Goal: Task Accomplishment & Management: Use online tool/utility

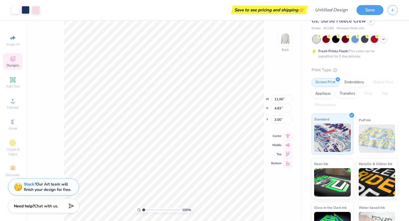
scroll to position [40, 0]
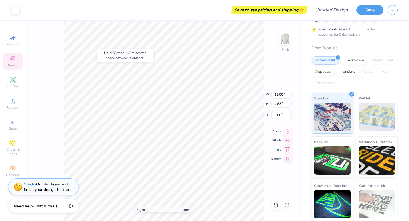
type input "10.72"
type input "4.48"
type input "3.00"
type input "10.81"
type input "4.61"
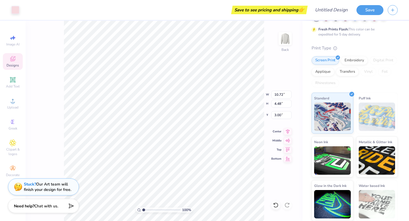
type input "3.09"
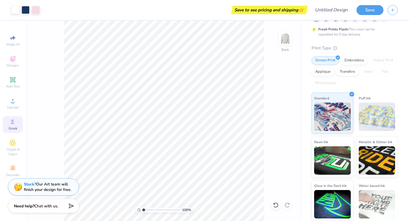
click at [13, 126] on span "Greek" at bounding box center [13, 128] width 9 height 5
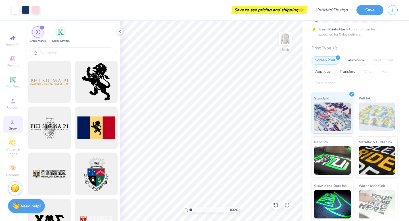
scroll to position [370, 0]
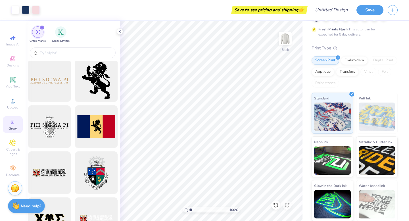
click at [12, 128] on span "Greek" at bounding box center [13, 128] width 9 height 5
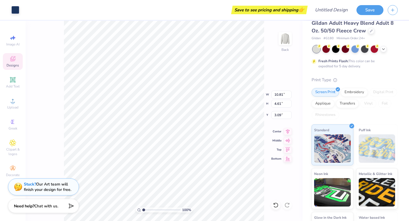
scroll to position [0, 0]
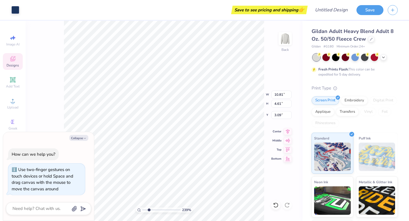
drag, startPoint x: 144, startPoint y: 209, endPoint x: 149, endPoint y: 209, distance: 4.6
type input "2.39"
click at [149, 209] on input "range" at bounding box center [161, 209] width 38 height 5
type input "10.72"
type input "4.48"
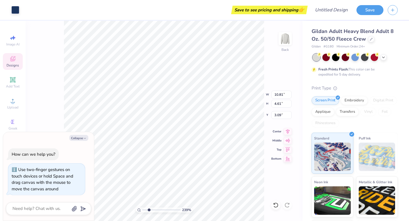
type input "3.00"
type textarea "x"
type input "11.00"
type input "4.83"
type textarea "x"
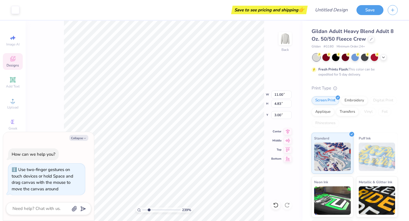
type input "10.81"
type input "4.61"
type input "3.09"
click at [82, 138] on button "Collapse" at bounding box center [78, 138] width 19 height 6
type textarea "x"
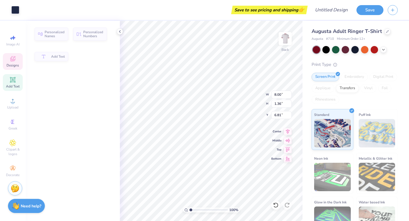
type input "1.36"
type input "6.81"
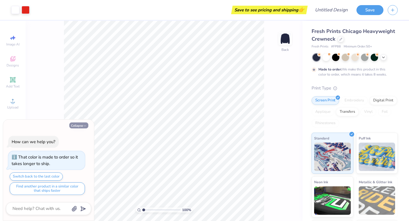
click at [79, 126] on button "Collapse" at bounding box center [78, 125] width 19 height 6
type textarea "x"
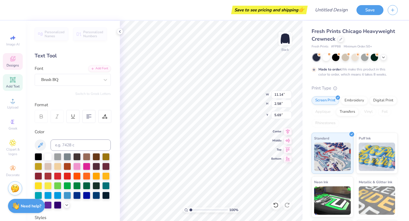
type textarea "jsu"
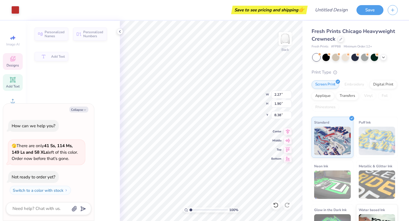
type textarea "x"
type input "2.27"
type input "1.90"
type input "8.38"
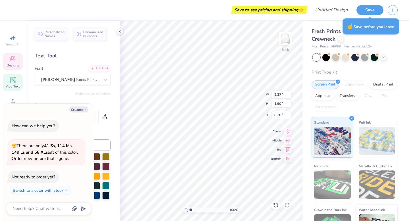
click at [79, 109] on button "Collapse" at bounding box center [78, 110] width 19 height 6
click at [84, 109] on polyline "button" at bounding box center [85, 109] width 2 height 1
click at [102, 99] on div "Personalized Names Personalized Numbers Text Tool Add Font Font Stanley Roots P…" at bounding box center [73, 121] width 94 height 200
type textarea "x"
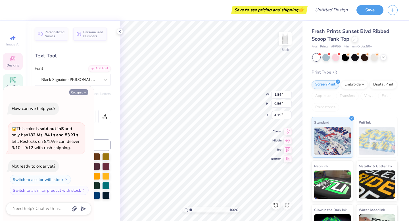
click at [84, 90] on button "Collapse" at bounding box center [78, 92] width 19 height 6
type textarea "x"
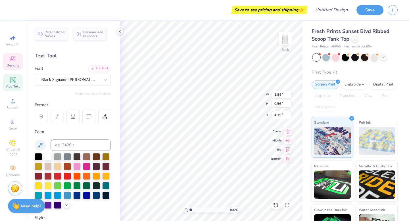
type textarea "J"
type textarea "jsu presidents"
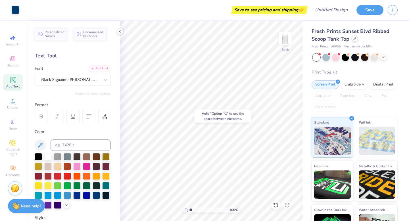
click at [355, 39] on icon at bounding box center [354, 38] width 3 height 3
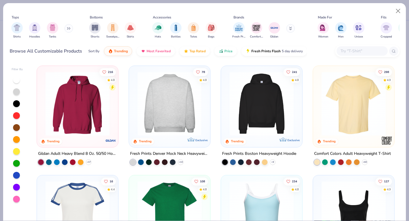
click at [177, 103] on img at bounding box center [170, 104] width 70 height 64
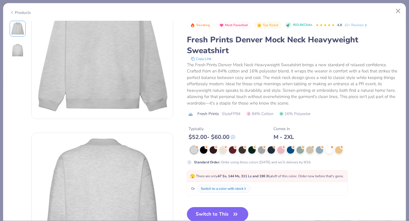
scroll to position [44, 0]
click at [217, 215] on button "Switch to This" at bounding box center [218, 214] width 62 height 14
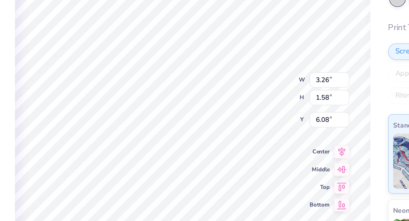
type input "2.31"
type input "0.53"
type input "8.99"
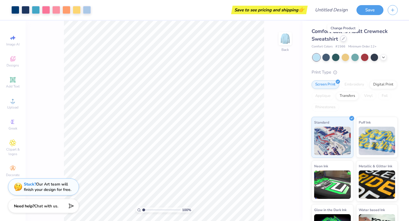
click at [345, 39] on div at bounding box center [343, 39] width 6 height 6
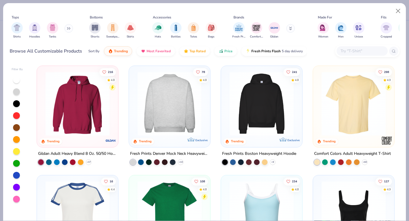
click at [160, 93] on img at bounding box center [170, 104] width 70 height 64
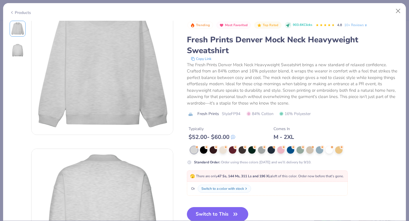
scroll to position [30, 0]
click at [214, 214] on button "Switch to This" at bounding box center [218, 214] width 62 height 14
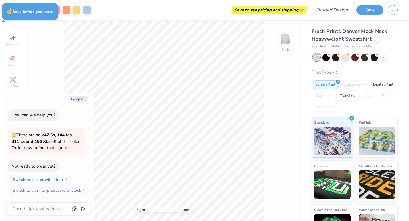
type textarea "x"
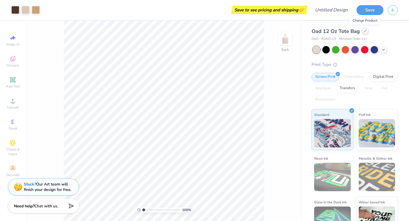
click at [362, 31] on div at bounding box center [365, 31] width 6 height 6
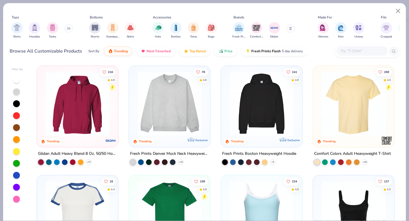
click at [170, 89] on img at bounding box center [170, 104] width 70 height 64
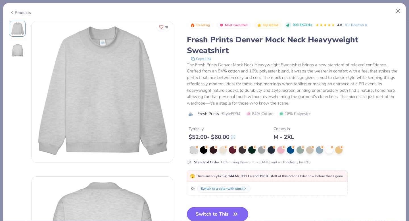
click at [212, 212] on button "Switch to This" at bounding box center [218, 214] width 62 height 14
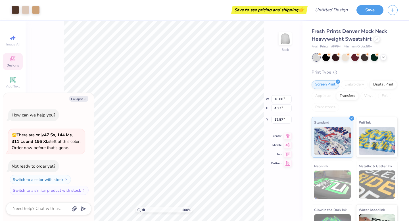
type textarea "x"
type input "2.18"
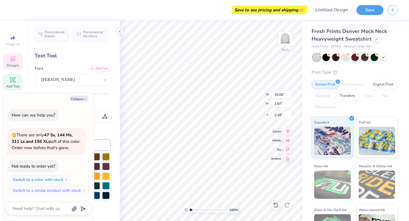
type textarea "x"
type textarea "j"
type textarea "x"
type textarea "js"
type textarea "x"
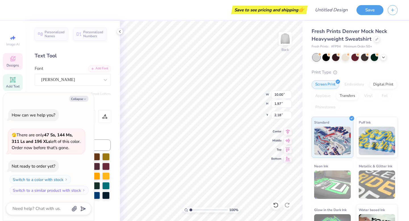
type textarea "jsu"
type textarea "x"
type textarea "jsu"
type textarea "x"
type textarea "jsu o"
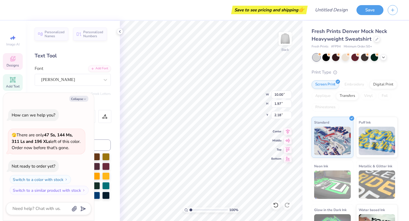
type textarea "x"
type textarea "jsu"
type textarea "x"
type textarea "jsu p"
type textarea "x"
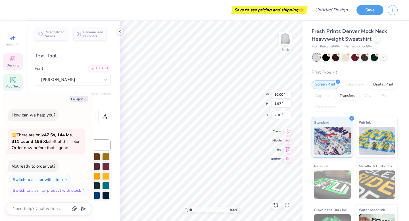
type textarea "jsu pr"
type textarea "x"
type textarea "jsu pre"
type textarea "x"
type textarea "jsu pres"
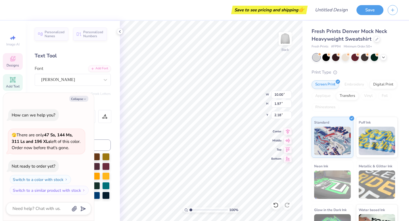
type textarea "x"
type textarea "jsu presi"
type textarea "x"
type textarea "jsu presid"
type textarea "x"
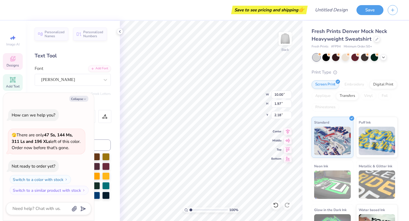
type textarea "jsu preside"
type textarea "x"
type textarea "jsu presiden"
type textarea "x"
type textarea "jsu president"
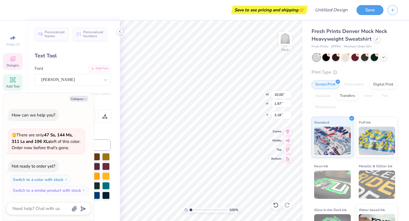
type textarea "x"
type textarea "jsu presidents"
type textarea "x"
type input "1.92"
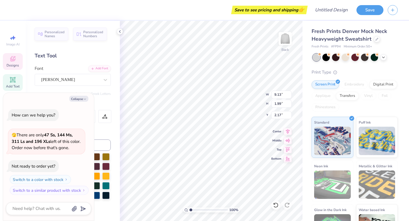
type input "1.98"
type input "4.45"
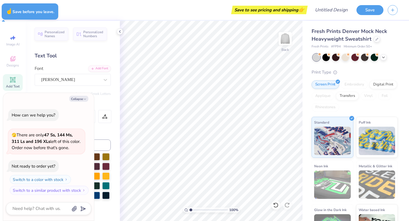
type textarea "x"
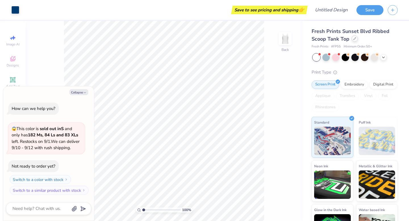
click at [353, 40] on icon at bounding box center [354, 38] width 3 height 3
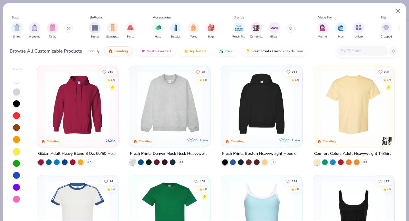
click at [167, 97] on img at bounding box center [170, 104] width 70 height 64
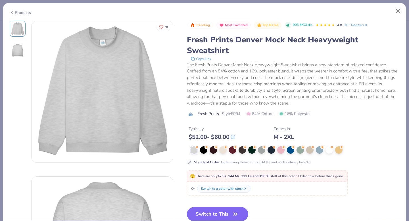
click at [212, 214] on button "Switch to This" at bounding box center [218, 214] width 62 height 14
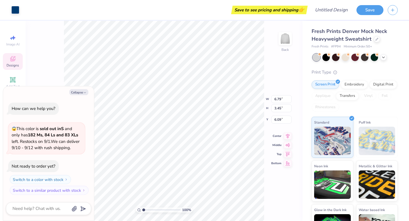
type textarea "x"
type input "3.00"
click at [270, 67] on div "100 % Back W 6.79 6.79 " H 3.45 3.45 " Y 3.00 3.00 " Center Middle Top Bottom" at bounding box center [164, 121] width 277 height 200
type textarea "x"
type input "8.16"
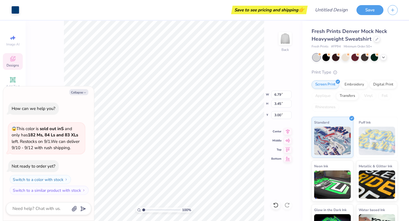
type input "4.15"
click at [76, 92] on button "Collapse" at bounding box center [78, 92] width 19 height 6
type textarea "x"
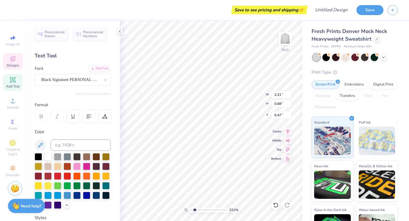
drag, startPoint x: 190, startPoint y: 210, endPoint x: 195, endPoint y: 208, distance: 4.6
type input "2.03"
click at [195, 208] on input "range" at bounding box center [208, 209] width 38 height 5
type textarea "jsu presidents"
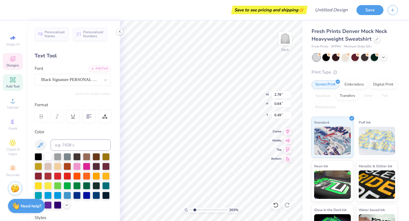
type input "6.60"
type input "2.68"
click at [14, 84] on span "Add Text" at bounding box center [13, 86] width 14 height 5
type input "5.84"
type input "1.69"
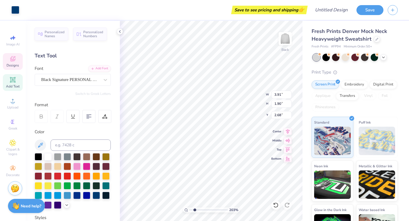
type input "9.15"
type input "2.78"
type input "0.64"
type input "6.60"
type input "5.84"
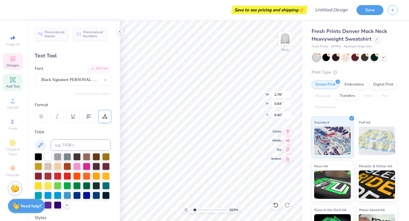
type input "1.69"
type input "9.15"
click at [59, 78] on div "Super Dream" at bounding box center [71, 79] width 60 height 9
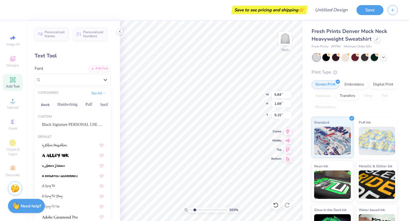
click at [63, 119] on div "Custom Black Signature PERSONAL USE ONLY" at bounding box center [73, 122] width 76 height 20
click at [63, 122] on span "Black Signature PERSONAL USE ONLY" at bounding box center [72, 125] width 61 height 6
type input "7.57"
type input "2.88"
type input "8.56"
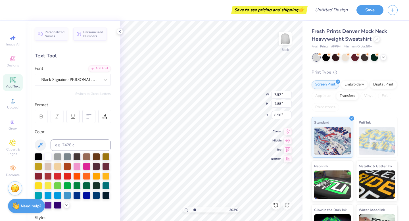
scroll to position [0, 0]
type textarea "solomon"
type input "1.53"
type input "0.52"
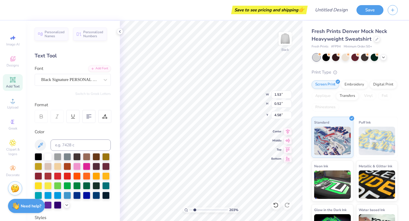
type input "4.19"
type input "2.78"
type input "0.64"
type input "6.60"
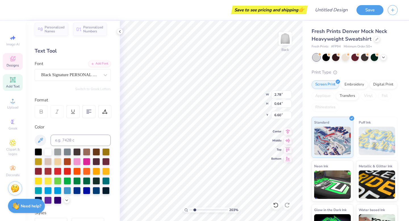
scroll to position [0, 0]
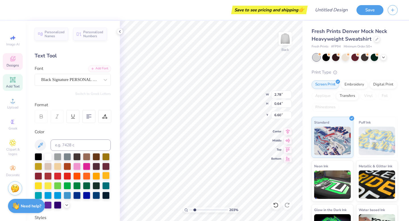
type input "1.53"
type input "0.52"
type input "4.19"
click at [45, 144] on button at bounding box center [40, 144] width 11 height 11
drag, startPoint x: 195, startPoint y: 210, endPoint x: 201, endPoint y: 210, distance: 6.6
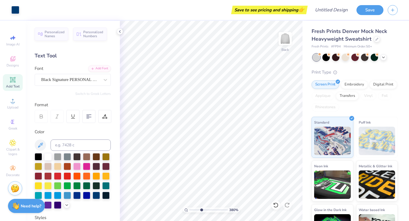
type input "3.81"
click at [201, 210] on input "range" at bounding box center [208, 209] width 38 height 5
type input "2.38"
type input "1.53"
type input "0.52"
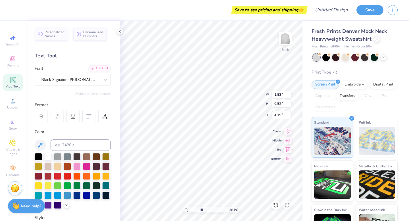
type input "3.89"
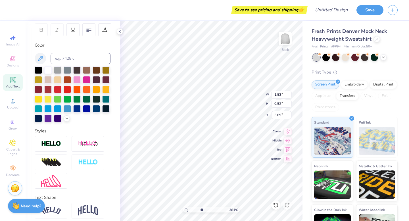
scroll to position [109, 0]
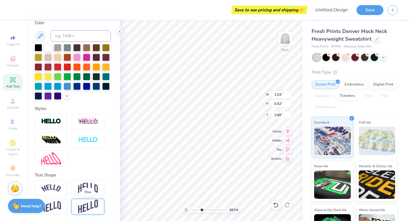
click at [80, 206] on img at bounding box center [88, 207] width 20 height 14
type input "0.75"
type input "3.83"
type input "3.91"
type input "1.90"
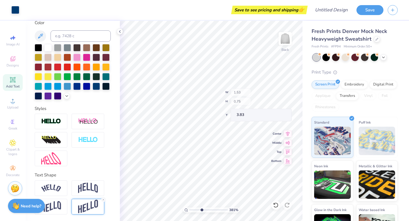
type input "4.90"
type input "4.58"
type input "1.53"
type input "0.75"
type input "3.91"
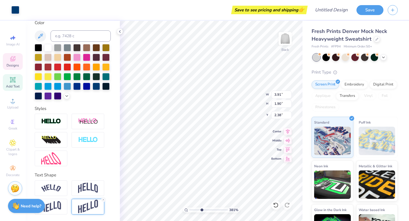
type input "4.58"
click at [15, 87] on span "Add Text" at bounding box center [13, 86] width 14 height 5
type input "5.84"
type input "1.69"
type input "9.15"
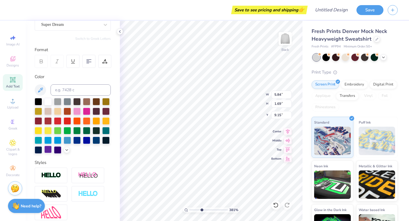
scroll to position [0, 0]
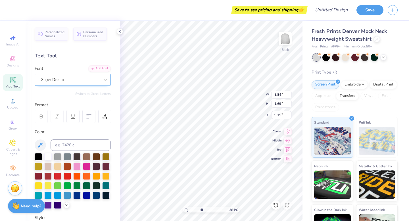
type textarea "harlow"
click at [74, 82] on div "Super Dream" at bounding box center [71, 79] width 60 height 9
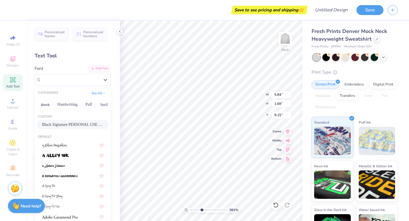
click at [70, 124] on span "Black Signature PERSONAL USE ONLY" at bounding box center [72, 125] width 61 height 6
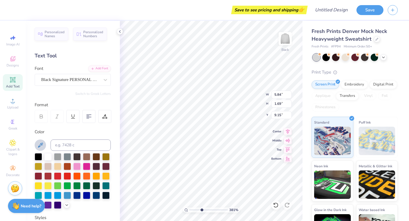
click at [40, 144] on icon at bounding box center [40, 145] width 7 height 7
type input "5.91"
type input "2.26"
type input "8.87"
type input "1.38"
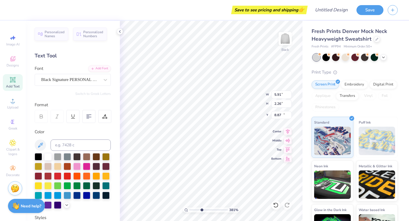
type input "0.53"
type input "6.22"
type input "1.18"
type input "0.45"
type input "6.15"
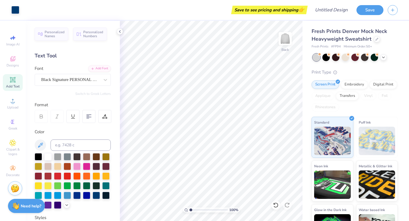
drag, startPoint x: 202, startPoint y: 209, endPoint x: 149, endPoint y: 211, distance: 52.3
click at [189, 211] on input "range" at bounding box center [208, 209] width 38 height 5
click at [277, 206] on icon at bounding box center [276, 205] width 6 height 6
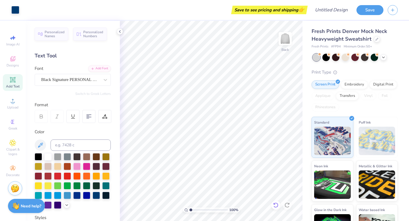
click at [277, 206] on icon at bounding box center [276, 205] width 6 height 6
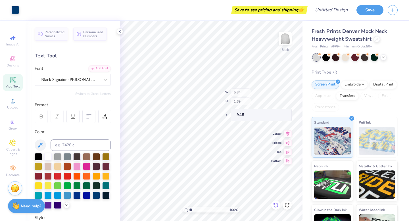
click at [277, 206] on icon at bounding box center [276, 205] width 6 height 6
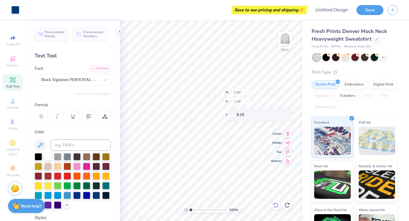
click at [277, 206] on icon at bounding box center [276, 205] width 6 height 6
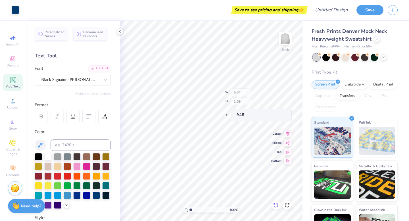
click at [277, 206] on icon at bounding box center [276, 205] width 6 height 6
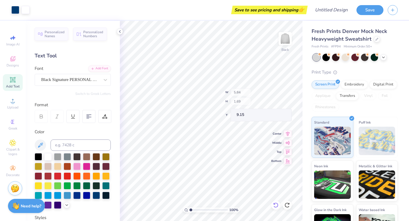
click at [277, 206] on icon at bounding box center [276, 205] width 6 height 6
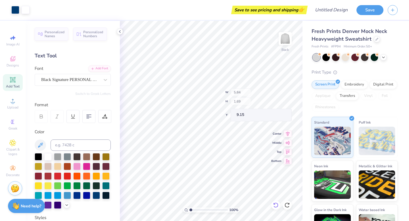
click at [277, 206] on icon at bounding box center [276, 205] width 6 height 6
click at [287, 207] on icon at bounding box center [287, 205] width 5 height 5
drag, startPoint x: 191, startPoint y: 209, endPoint x: 200, endPoint y: 209, distance: 9.1
type input "3.56"
click at [200, 209] on input "range" at bounding box center [208, 209] width 38 height 5
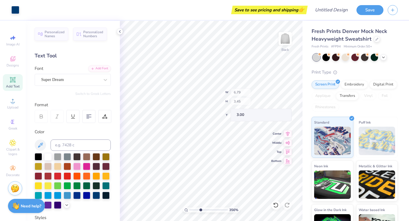
type input "1.84"
type input "0.56"
type input "5.89"
type input "6.17"
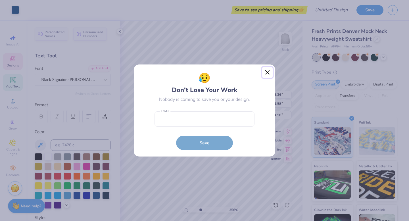
click at [268, 73] on button "Close" at bounding box center [267, 72] width 11 height 11
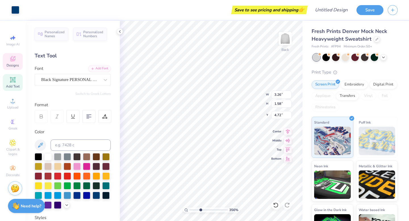
type input "4.72"
type input "1.84"
type input "0.56"
type input "6.17"
type textarea "jsu presidents"
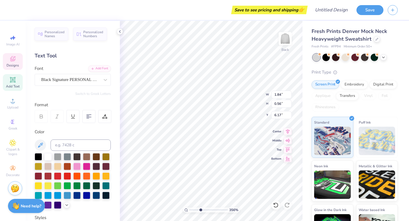
scroll to position [0, 1]
type input "3.18"
type input "1.55"
type input "4.31"
click at [14, 78] on icon at bounding box center [12, 79] width 5 height 5
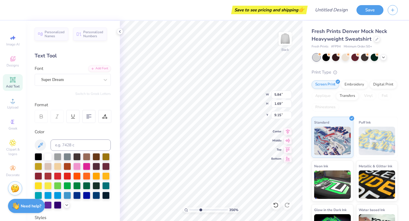
scroll to position [0, 0]
type textarea "solomon"
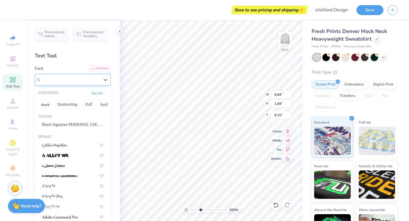
click at [67, 78] on div "Super Dream" at bounding box center [71, 79] width 60 height 9
click at [73, 122] on span "Black Signature PERSONAL USE ONLY" at bounding box center [72, 125] width 61 height 6
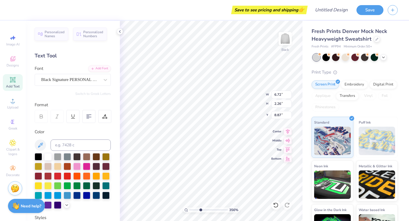
type input "1.13"
type input "0.38"
type input "10.75"
type input "0.99"
type input "0.33"
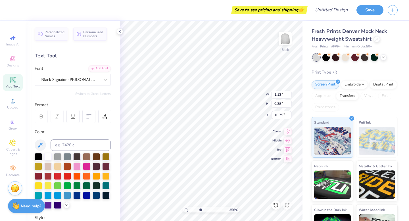
type input "10.80"
type input "4.25"
click at [39, 145] on icon at bounding box center [40, 145] width 5 height 5
type input "4.15"
click at [14, 86] on span "Add Text" at bounding box center [13, 86] width 14 height 5
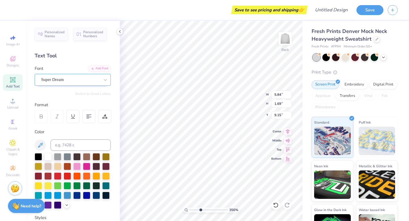
type textarea "harlow"
click at [46, 80] on div "Super Dream" at bounding box center [71, 79] width 60 height 9
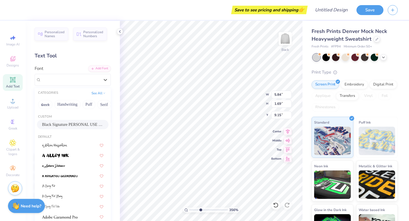
click at [60, 122] on span "Black Signature PERSONAL USE ONLY" at bounding box center [72, 125] width 61 height 6
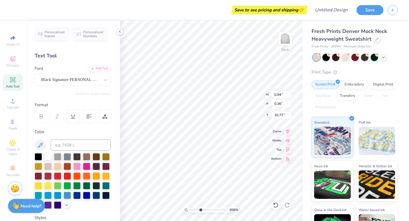
type input "0.94"
type input "0.36"
type input "10.77"
click at [43, 144] on icon at bounding box center [40, 145] width 7 height 7
type input "6.12"
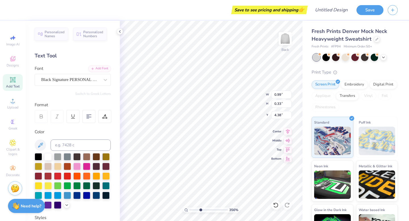
type input "4.31"
type input "4.25"
click at [16, 85] on span "Add Text" at bounding box center [13, 86] width 14 height 5
type textarea "abby"
click at [77, 80] on div "Super Dream" at bounding box center [71, 79] width 60 height 9
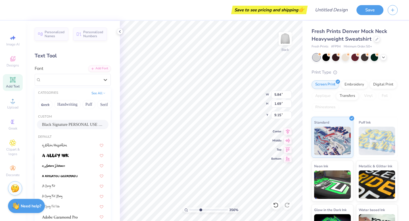
click at [79, 124] on span "Black Signature PERSONAL USE ONLY" at bounding box center [72, 125] width 61 height 6
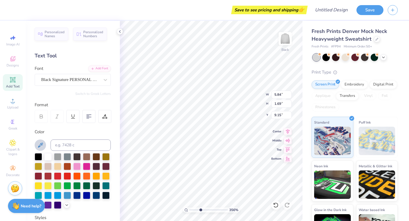
click at [41, 144] on icon at bounding box center [40, 145] width 7 height 7
type input "5.64"
type input "2.63"
type input "8.69"
type input "0.89"
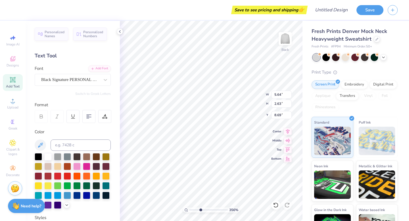
type input "0.41"
type input "10.90"
type input "5.66"
drag, startPoint x: 200, startPoint y: 211, endPoint x: 141, endPoint y: 214, distance: 59.2
click at [189, 212] on input "range" at bounding box center [208, 209] width 38 height 5
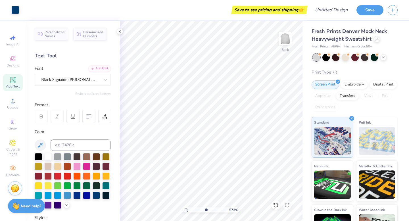
drag, startPoint x: 191, startPoint y: 209, endPoint x: 206, endPoint y: 208, distance: 15.1
type input "4.92"
click at [206, 208] on input "range" at bounding box center [208, 209] width 38 height 5
type input "6.21"
type input "3.10"
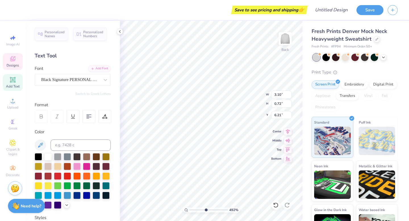
type input "0.72"
type input "6.30"
drag, startPoint x: 206, startPoint y: 210, endPoint x: 182, endPoint y: 210, distance: 23.3
type input "1"
click at [189, 210] on input "range" at bounding box center [208, 209] width 38 height 5
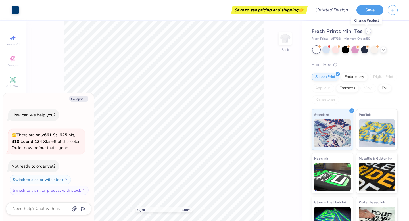
click at [367, 31] on icon at bounding box center [368, 31] width 2 height 2
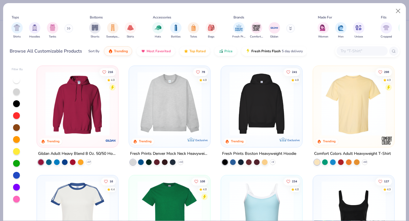
click at [168, 97] on img at bounding box center [170, 104] width 70 height 64
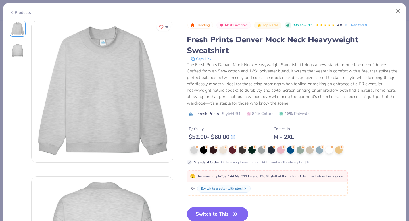
scroll to position [17, 0]
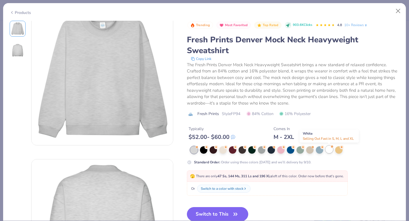
click at [330, 153] on div at bounding box center [329, 149] width 7 height 7
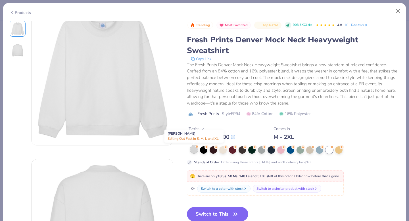
click at [195, 152] on div at bounding box center [193, 149] width 7 height 7
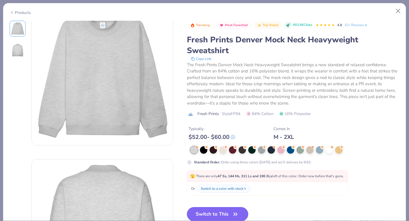
click at [214, 218] on button "Switch to This" at bounding box center [218, 214] width 62 height 14
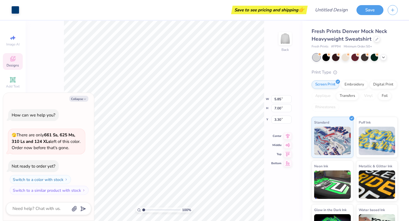
type textarea "x"
type input "2.60"
type input "3.11"
type textarea "x"
type input "3.00"
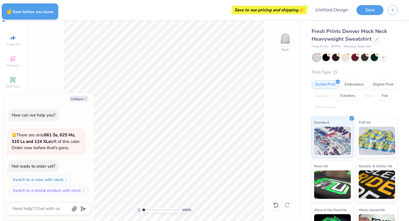
type textarea "x"
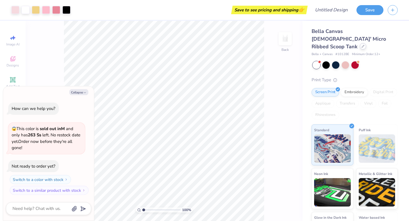
click at [362, 45] on icon at bounding box center [363, 46] width 3 height 3
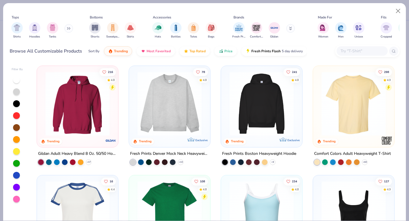
click at [159, 103] on img at bounding box center [170, 104] width 70 height 64
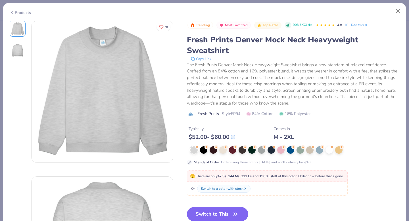
click at [209, 216] on button "Switch to This" at bounding box center [218, 214] width 62 height 14
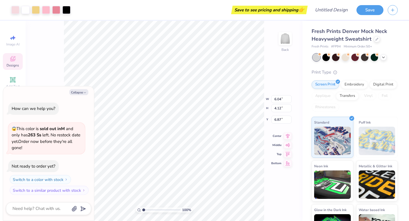
type textarea "x"
type input "3.00"
type textarea "x"
type input "2.75"
type input "0.62"
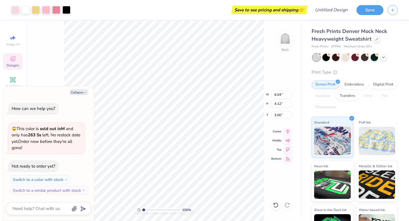
type input "4.72"
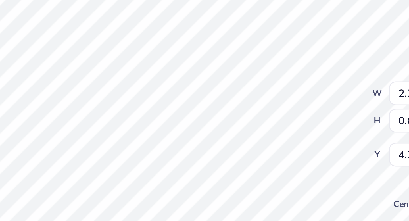
type textarea "x"
type input "4.82"
type input "4.07"
type input "3.05"
type textarea "x"
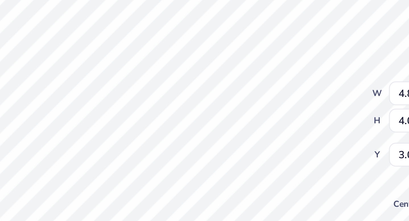
type input "3.00"
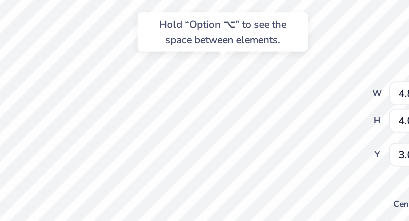
type textarea "x"
type input "2.41"
type input "0.59"
type input "3.85"
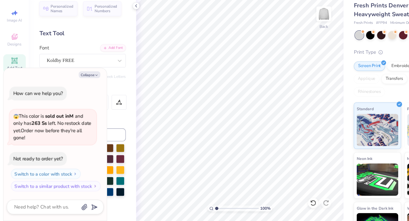
type textarea "x"
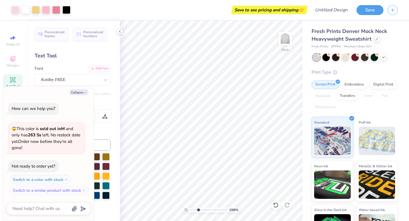
drag, startPoint x: 192, startPoint y: 210, endPoint x: 198, endPoint y: 206, distance: 7.4
type input "2.98"
click at [198, 207] on input "range" at bounding box center [208, 209] width 38 height 5
type textarea "x"
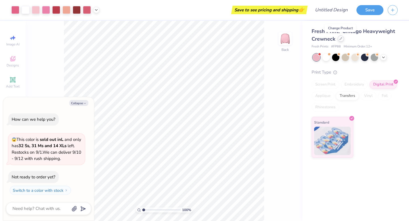
click at [340, 39] on icon at bounding box center [340, 38] width 3 height 3
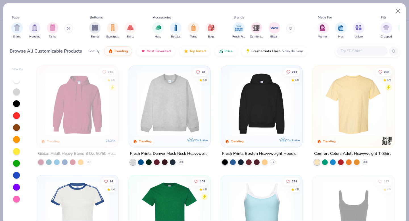
click at [174, 102] on img at bounding box center [170, 104] width 70 height 64
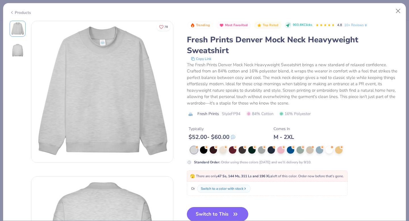
click at [216, 215] on button "Switch to This" at bounding box center [218, 214] width 62 height 14
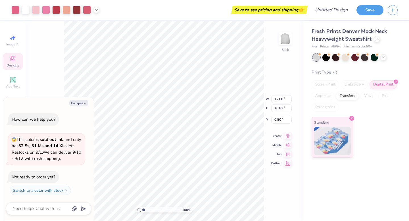
type textarea "x"
type input "4.59"
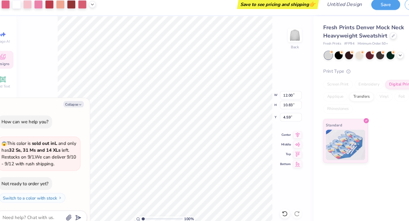
type textarea "x"
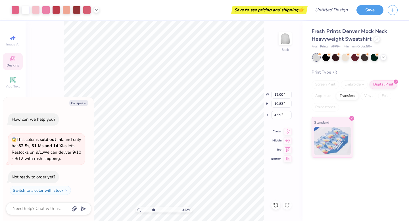
drag, startPoint x: 143, startPoint y: 209, endPoint x: 153, endPoint y: 210, distance: 10.5
type input "3.54"
click at [153, 210] on input "range" at bounding box center [161, 209] width 38 height 5
type textarea "x"
type input "5.83"
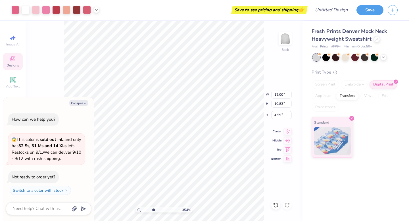
type input "1.68"
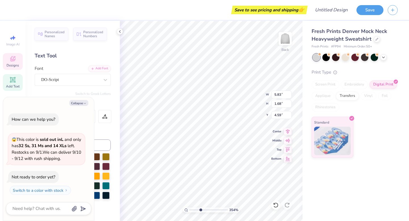
type textarea "x"
type input "12.00"
type input "1.63"
type input "5.72"
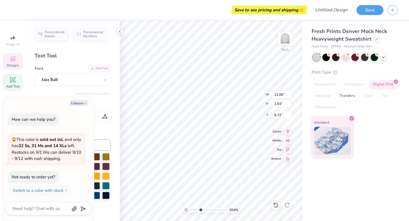
type textarea "x"
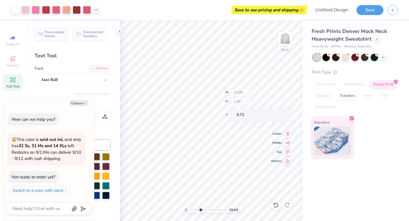
type textarea "x"
drag, startPoint x: 200, startPoint y: 210, endPoint x: 180, endPoint y: 208, distance: 20.6
type input "1"
click at [189, 208] on input "range" at bounding box center [208, 209] width 38 height 5
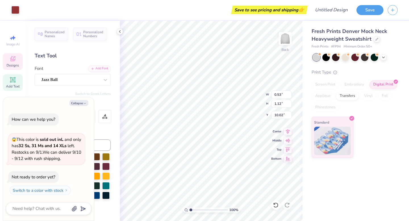
type textarea "x"
type input "10.00"
type textarea "x"
type input "1.14"
type input "2.42"
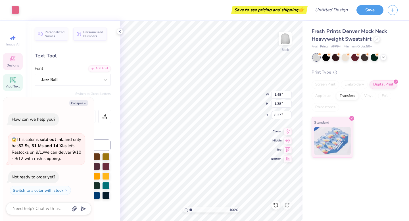
type textarea "x"
type input "17.65"
type textarea "x"
type input "0.99"
type input "0.46"
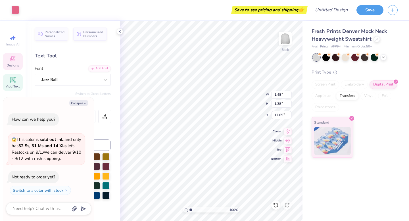
type input "9.94"
type textarea "x"
type input "0.31"
type input "0.44"
type input "9.00"
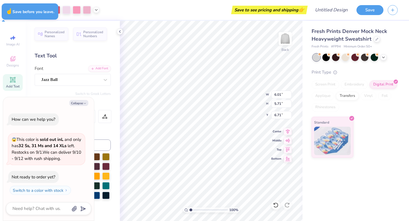
type textarea "x"
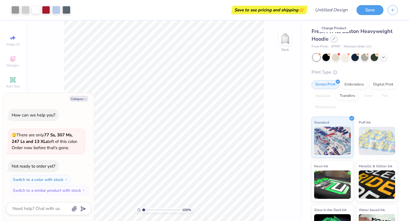
click at [333, 40] on icon at bounding box center [334, 38] width 3 height 3
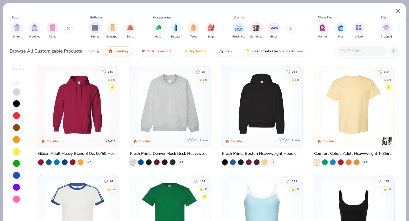
click at [173, 107] on img at bounding box center [170, 104] width 70 height 64
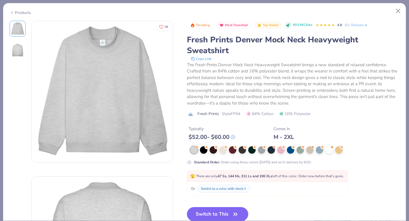
click at [219, 215] on button "Switch to This" at bounding box center [218, 214] width 62 height 14
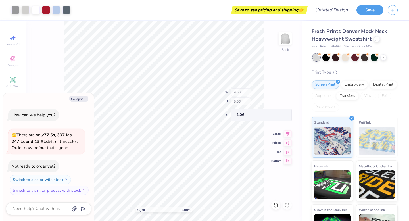
type textarea "x"
type input "2.71"
type input "3.98"
type input "1.07"
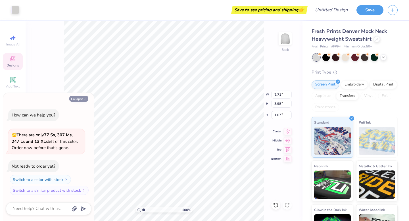
click at [84, 99] on icon "button" at bounding box center [84, 98] width 3 height 3
type textarea "x"
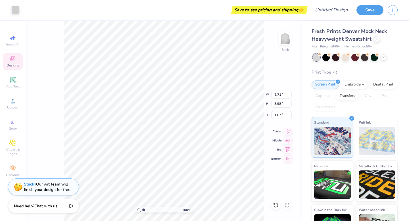
type input "2.38"
type input "3.67"
type input "1.23"
type input "2.71"
type input "3.98"
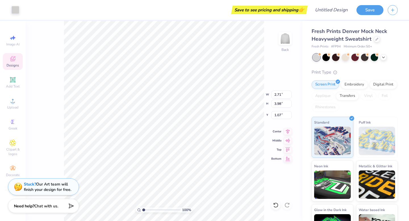
type input "1.01"
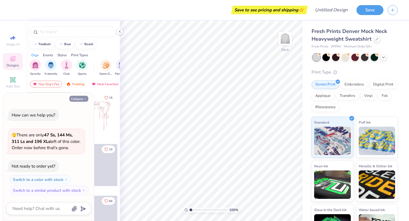
click at [82, 97] on button "Collapse" at bounding box center [78, 99] width 19 height 6
type textarea "x"
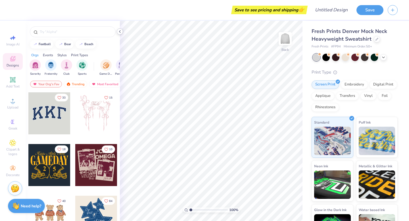
click at [120, 33] on icon at bounding box center [120, 31] width 5 height 5
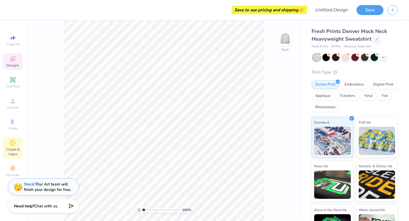
click at [14, 147] on div "Clipart & logos" at bounding box center [13, 147] width 20 height 21
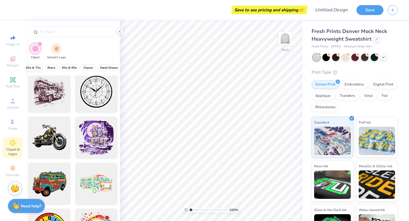
scroll to position [0, 142]
click at [82, 68] on span "Classic" at bounding box center [84, 68] width 10 height 4
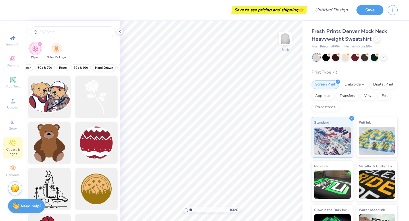
click at [100, 67] on span "Hand Drawn" at bounding box center [104, 68] width 18 height 4
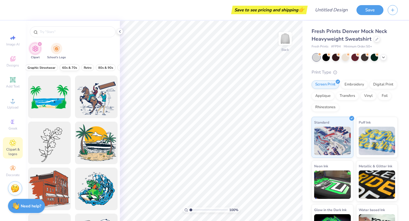
scroll to position [0, 235]
click at [87, 70] on span "Preppy" at bounding box center [86, 68] width 11 height 4
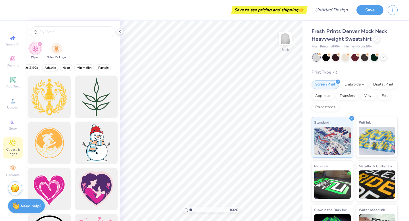
scroll to position [0, 0]
click at [63, 68] on span "Classic" at bounding box center [58, 68] width 10 height 4
click at [69, 69] on span "Hand Drawn" at bounding box center [62, 68] width 18 height 4
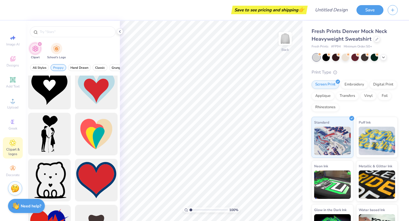
scroll to position [287, 0]
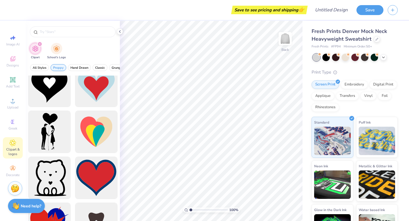
click at [56, 68] on span "Preppy" at bounding box center [58, 68] width 11 height 4
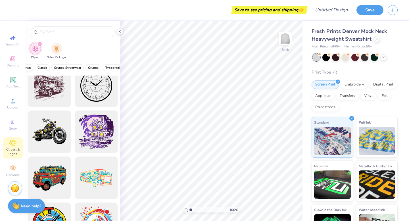
scroll to position [0, 235]
click at [100, 67] on span "Pastels" at bounding box center [103, 68] width 10 height 4
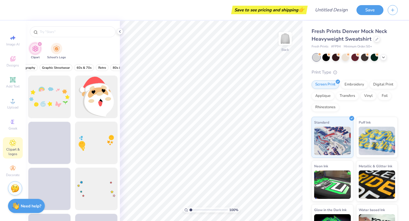
scroll to position [0, 0]
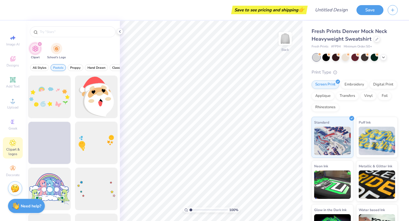
click at [57, 67] on span "Pastels" at bounding box center [58, 68] width 10 height 4
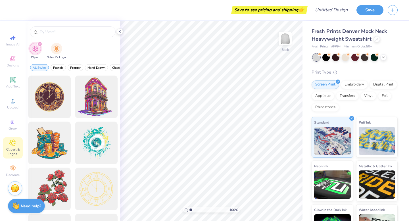
click at [15, 149] on span "Clipart & logos" at bounding box center [13, 151] width 20 height 9
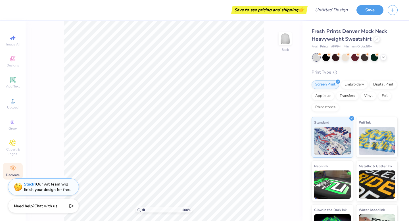
click at [13, 168] on icon at bounding box center [12, 168] width 5 height 4
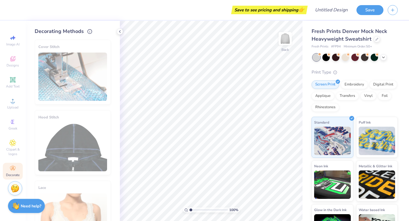
click at [14, 169] on icon at bounding box center [14, 169] width 2 height 2
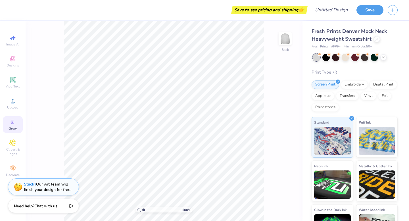
click at [14, 123] on icon at bounding box center [12, 121] width 7 height 7
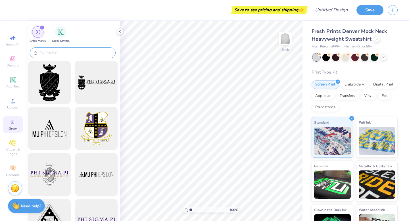
click at [65, 53] on input "text" at bounding box center [75, 53] width 73 height 6
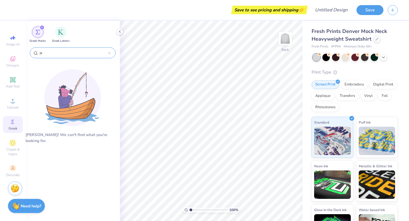
type input "j"
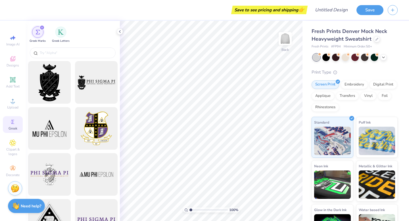
click at [41, 29] on div "filter for Greek Marks" at bounding box center [41, 27] width 5 height 5
click at [42, 26] on div "filter for Greek Marks" at bounding box center [41, 27] width 5 height 5
click at [57, 34] on div "filter for Greek Letters" at bounding box center [60, 31] width 11 height 11
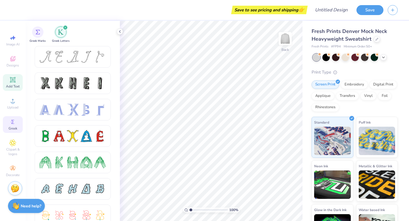
click at [14, 84] on span "Add Text" at bounding box center [13, 86] width 14 height 5
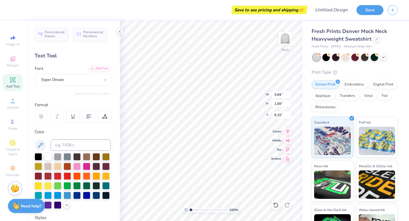
scroll to position [0, 2]
type textarea "jsu presidents 2025"
click at [286, 130] on div "100 % Back W 5.84 5.84 " H 1.69 1.69 " Y 9.15 9.15 " Center Middle Top Bottom" at bounding box center [211, 121] width 183 height 200
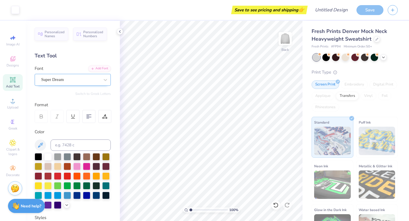
click at [79, 78] on div "Super Dream" at bounding box center [71, 79] width 60 height 9
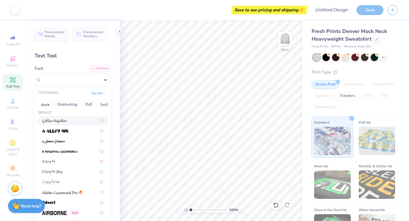
scroll to position [5, 0]
click at [78, 122] on div at bounding box center [72, 120] width 61 height 6
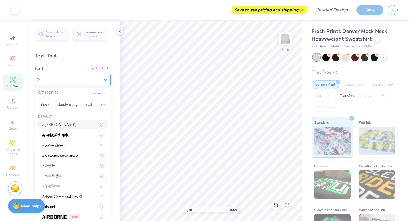
click at [79, 78] on div "a [PERSON_NAME]" at bounding box center [71, 79] width 60 height 9
click at [79, 81] on div "a [PERSON_NAME]" at bounding box center [70, 79] width 59 height 7
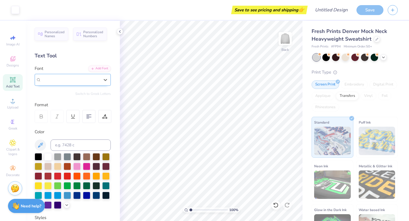
click at [79, 81] on div "a [PERSON_NAME]" at bounding box center [70, 79] width 59 height 7
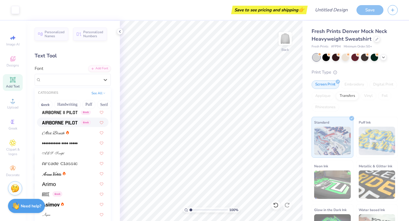
scroll to position [126, 0]
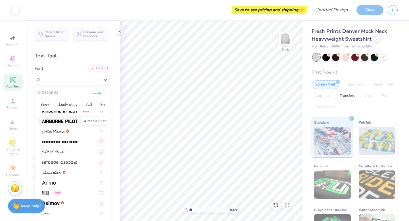
click at [61, 120] on img at bounding box center [60, 121] width 36 height 4
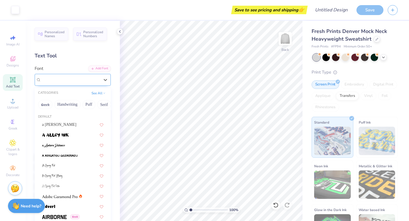
click at [72, 82] on div "Airborne Pilot Greek" at bounding box center [71, 79] width 60 height 9
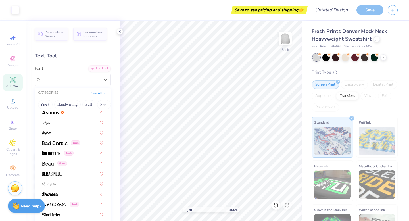
scroll to position [217, 0]
click at [73, 132] on div at bounding box center [72, 132] width 61 height 6
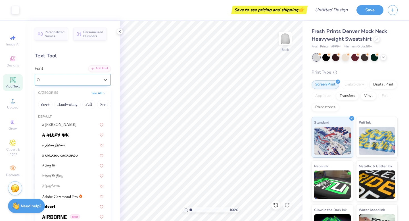
click at [72, 82] on div "Autone" at bounding box center [71, 79] width 60 height 9
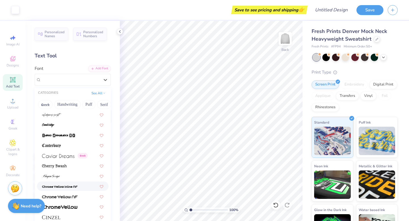
scroll to position [615, 0]
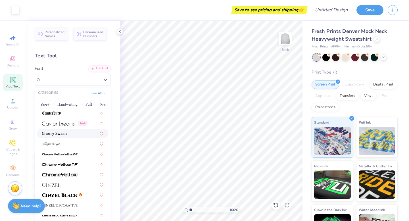
click at [72, 136] on div at bounding box center [72, 133] width 61 height 6
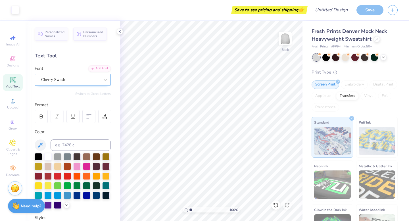
click at [74, 83] on div at bounding box center [70, 80] width 59 height 8
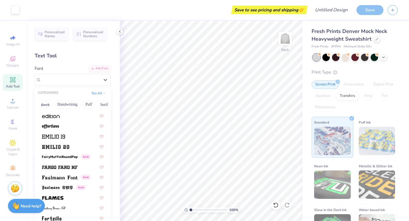
scroll to position [1145, 0]
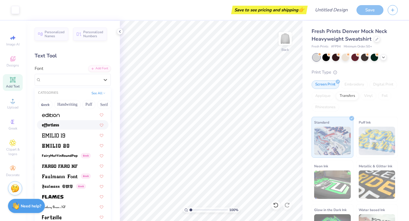
click at [71, 125] on div at bounding box center [72, 125] width 61 height 6
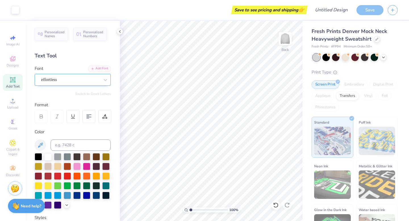
click at [68, 78] on div "effortless" at bounding box center [71, 79] width 60 height 9
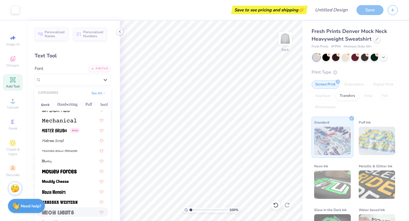
scroll to position [2051, 0]
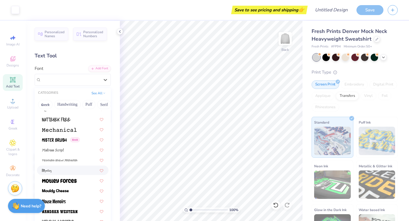
click at [67, 170] on div at bounding box center [72, 170] width 61 height 6
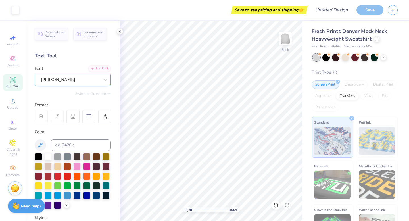
click at [66, 77] on div "[PERSON_NAME]" at bounding box center [71, 79] width 60 height 9
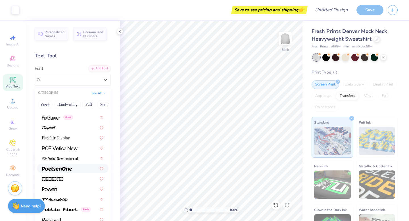
scroll to position [2401, 0]
click at [70, 126] on div at bounding box center [72, 127] width 61 height 6
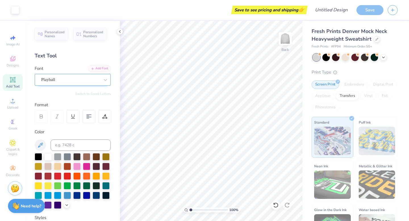
click at [90, 83] on div "Playball" at bounding box center [71, 79] width 60 height 9
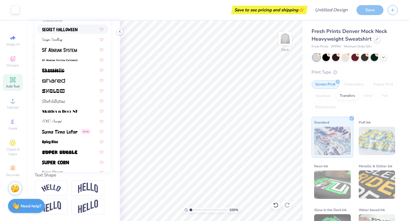
scroll to position [2636, 0]
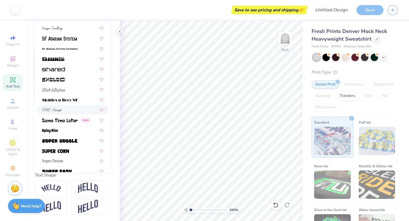
click at [59, 109] on img at bounding box center [52, 110] width 20 height 4
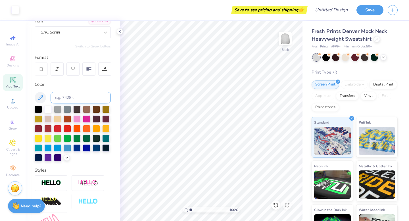
scroll to position [25, 0]
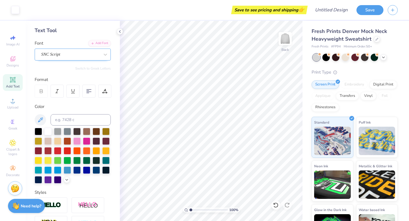
click at [68, 54] on div "SNC Script" at bounding box center [71, 54] width 60 height 9
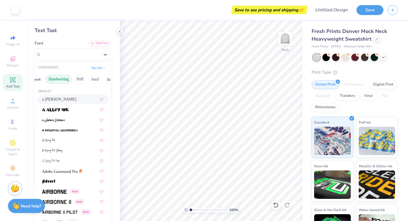
scroll to position [0, 0]
click at [70, 78] on button "Handwriting" at bounding box center [67, 79] width 26 height 9
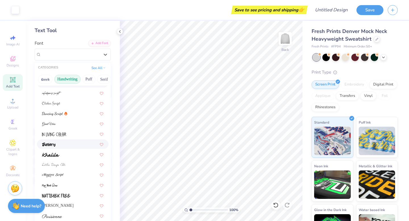
scroll to position [56, 0]
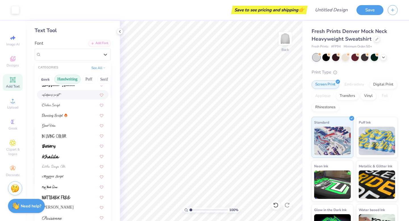
click at [68, 96] on div at bounding box center [72, 95] width 61 height 6
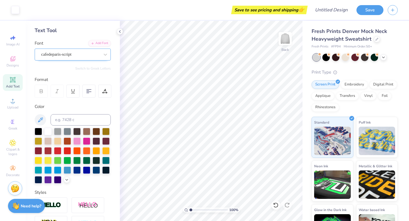
click at [71, 55] on div "cafedeparis-script" at bounding box center [71, 54] width 60 height 9
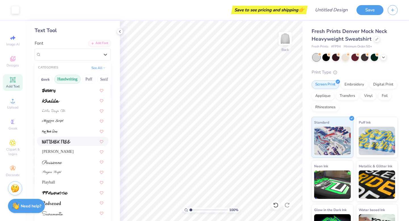
scroll to position [112, 0]
click at [69, 112] on div at bounding box center [72, 110] width 61 height 6
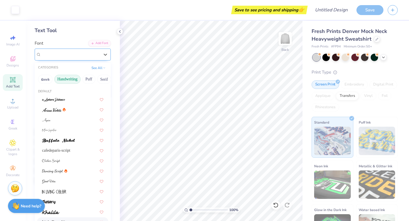
click at [73, 56] on div "Little Days Alt" at bounding box center [71, 54] width 60 height 9
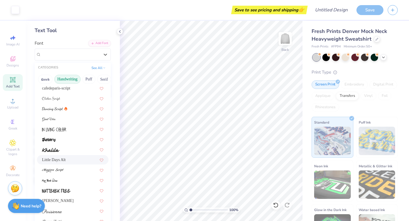
scroll to position [129, 0]
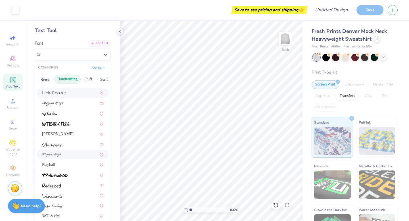
click at [72, 156] on div at bounding box center [72, 154] width 61 height 6
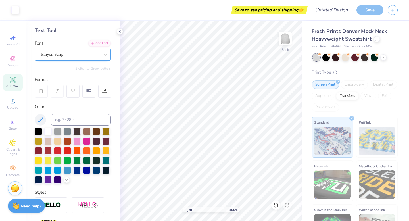
click at [74, 58] on div at bounding box center [70, 55] width 59 height 8
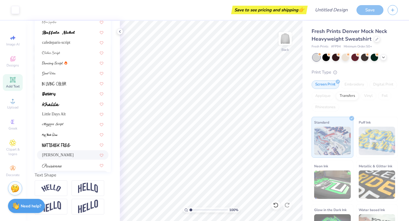
scroll to position [24, 0]
click at [66, 45] on div "cafedeparis-script" at bounding box center [72, 43] width 61 height 6
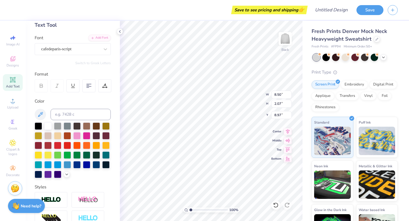
scroll to position [24, 0]
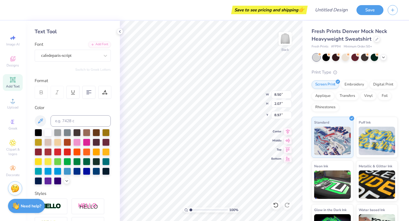
type textarea "jsu presidents '25"
click at [71, 62] on div "Personalized Names Personalized Numbers Text Tool Add Font Font cafedeparis-scr…" at bounding box center [73, 121] width 94 height 200
click at [76, 55] on div "cafedeparis-script" at bounding box center [71, 55] width 60 height 9
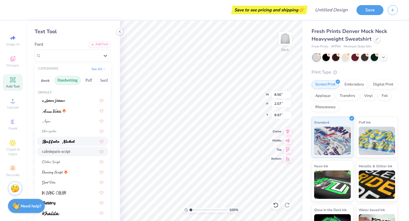
click at [76, 139] on div at bounding box center [72, 141] width 61 height 6
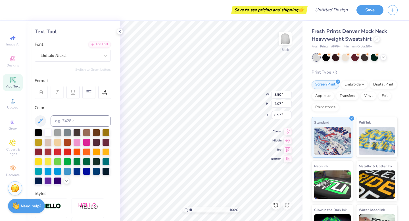
click at [70, 48] on div "Font Buffalo Nickel" at bounding box center [73, 51] width 76 height 20
click at [70, 54] on div "Buffalo Nickel" at bounding box center [71, 55] width 60 height 9
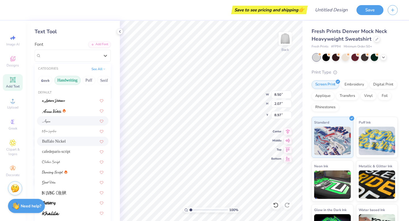
click at [66, 122] on div at bounding box center [72, 121] width 61 height 6
click at [68, 55] on div "Aspire" at bounding box center [71, 55] width 60 height 9
click at [74, 112] on div at bounding box center [72, 111] width 61 height 6
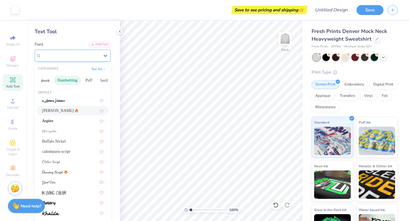
click at [82, 54] on div "[PERSON_NAME]" at bounding box center [71, 55] width 60 height 9
click at [83, 99] on div at bounding box center [72, 100] width 61 height 6
click at [80, 55] on div "a Antara Distance" at bounding box center [71, 55] width 60 height 9
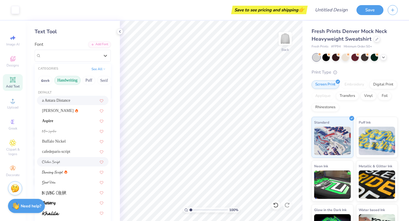
click at [81, 162] on div at bounding box center [72, 162] width 61 height 6
click at [75, 52] on div "Clicker Script" at bounding box center [71, 55] width 60 height 9
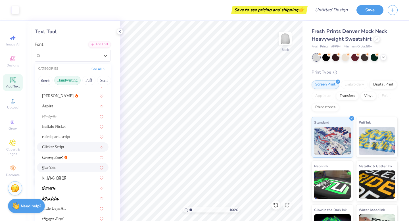
scroll to position [16, 0]
click at [76, 156] on div at bounding box center [72, 156] width 61 height 6
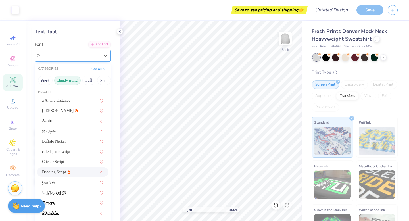
click at [70, 56] on div "Dancing Script" at bounding box center [71, 55] width 60 height 9
click at [79, 192] on div at bounding box center [72, 192] width 61 height 6
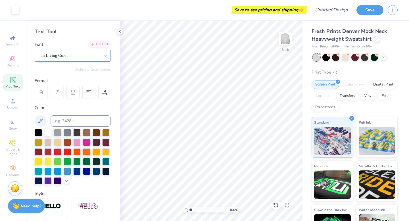
click at [78, 58] on div "In Living Color" at bounding box center [71, 55] width 60 height 9
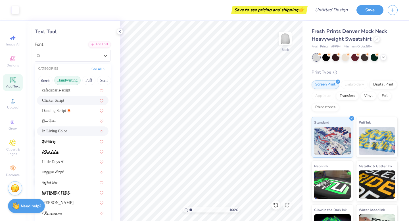
scroll to position [71, 0]
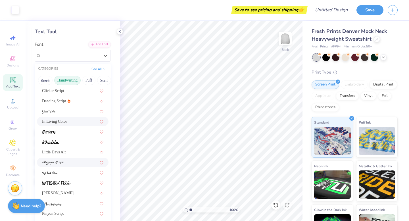
click at [74, 160] on div at bounding box center [72, 162] width 61 height 6
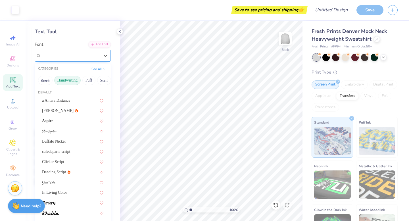
click at [74, 56] on div "[PERSON_NAME] Script" at bounding box center [71, 55] width 60 height 9
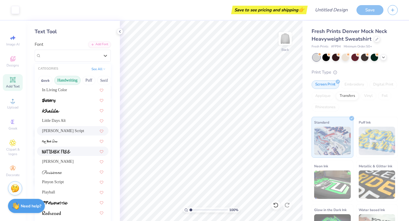
scroll to position [102, 0]
click at [66, 123] on span "Little Days Alt" at bounding box center [54, 121] width 24 height 6
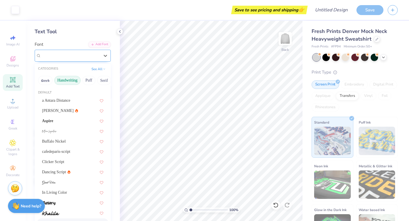
click at [72, 53] on div "Little Days Alt" at bounding box center [71, 55] width 60 height 9
click at [72, 78] on button "Handwriting" at bounding box center [67, 80] width 26 height 9
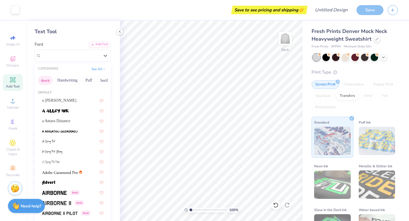
click at [43, 77] on button "Greek" at bounding box center [45, 80] width 14 height 9
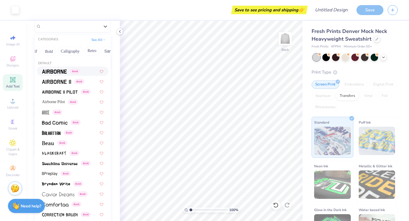
scroll to position [0, 73]
click at [70, 50] on button "Calligraphy" at bounding box center [68, 51] width 25 height 9
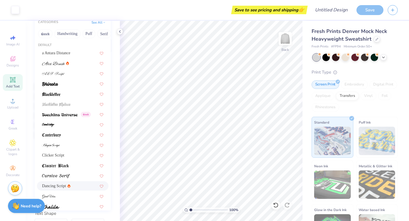
scroll to position [0, 0]
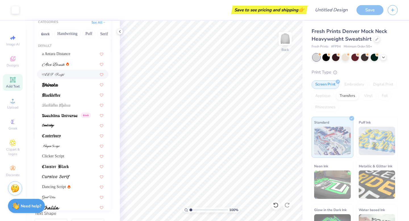
click at [67, 72] on div at bounding box center [72, 74] width 61 height 6
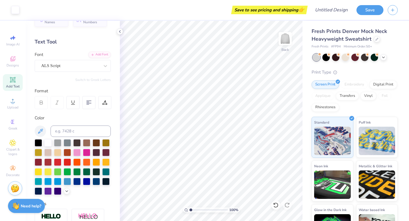
scroll to position [13, 0]
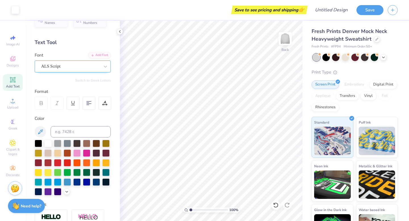
click at [83, 67] on div "ALS Script" at bounding box center [71, 66] width 60 height 9
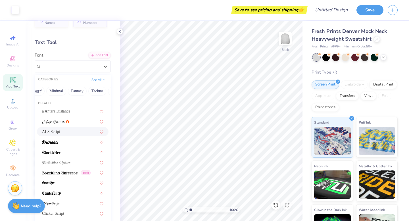
scroll to position [0, 165]
click at [57, 95] on button "Fantasy" at bounding box center [64, 91] width 19 height 9
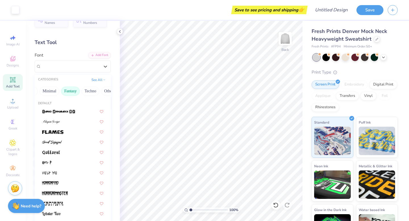
scroll to position [0, 157]
click at [59, 121] on img at bounding box center [51, 122] width 18 height 4
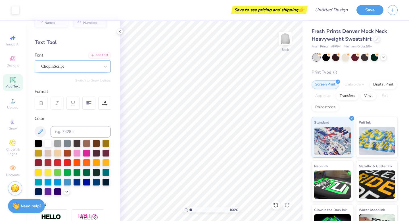
click at [78, 65] on div "ChopinScript" at bounding box center [71, 66] width 60 height 9
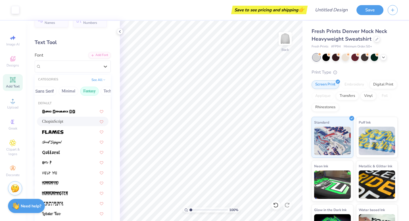
scroll to position [0, 139]
click at [64, 93] on button "Minimal" at bounding box center [69, 91] width 20 height 9
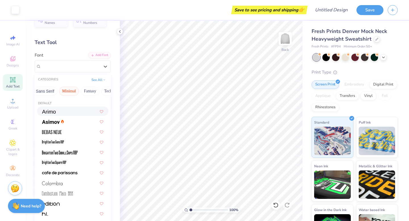
click at [66, 114] on div at bounding box center [72, 111] width 61 height 6
click at [80, 65] on div "ChopinScript" at bounding box center [65, 66] width 48 height 9
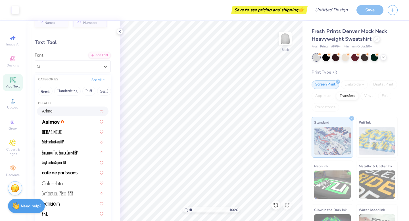
click at [71, 113] on div "Arimo" at bounding box center [72, 111] width 61 height 6
click at [71, 66] on div "Arimo" at bounding box center [71, 66] width 60 height 9
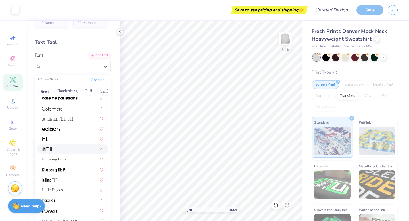
scroll to position [79, 0]
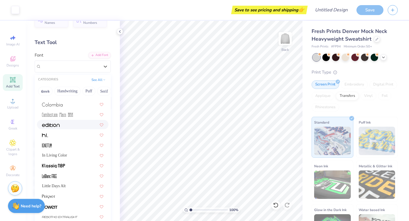
click at [68, 125] on div at bounding box center [72, 125] width 61 height 6
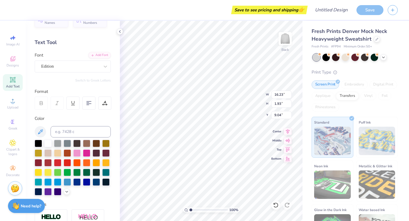
type input "5.14"
click at [102, 65] on div at bounding box center [105, 66] width 10 height 10
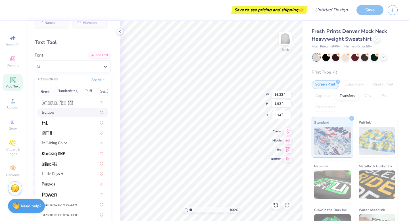
scroll to position [109, 0]
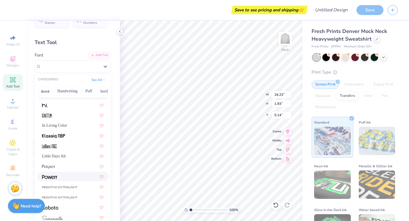
click at [75, 178] on div at bounding box center [72, 177] width 61 height 6
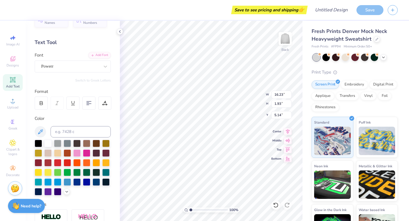
type input "11.45"
type input "1.56"
type input "5.33"
type textarea "jsu presidents"
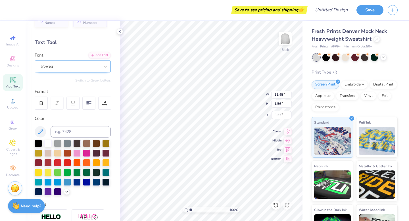
click at [90, 67] on div "Powerr" at bounding box center [71, 66] width 60 height 9
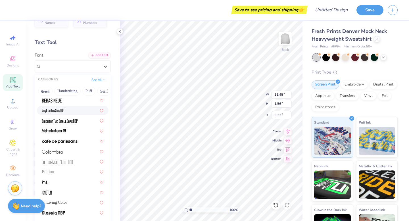
scroll to position [40, 0]
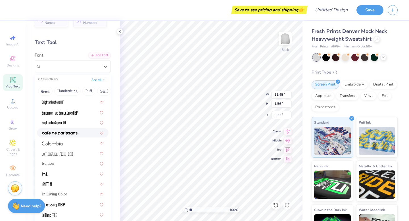
click at [71, 132] on img at bounding box center [60, 133] width 36 height 4
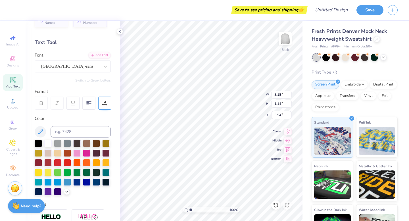
type input "2.43"
type textarea "jsu 2025"
type textarea "jsu '25"
type textarea "jsu"
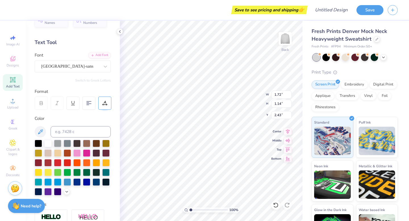
type textarea "jsu 2025"
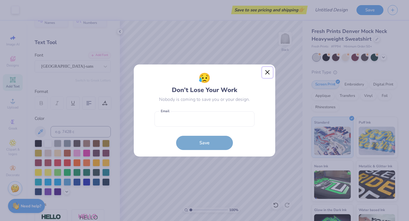
click at [267, 75] on button "Close" at bounding box center [267, 72] width 11 height 11
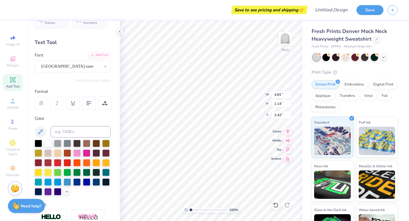
scroll to position [0, 0]
type textarea "jsu presidents"
click at [285, 41] on img at bounding box center [285, 38] width 23 height 23
click at [285, 41] on img at bounding box center [285, 38] width 11 height 11
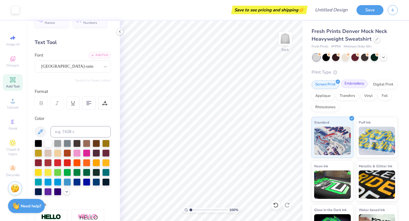
click at [351, 85] on div "Embroidery" at bounding box center [354, 84] width 27 height 9
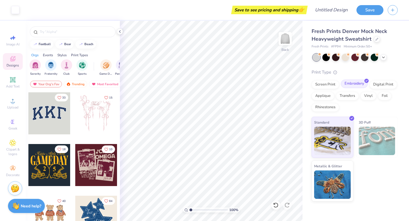
click at [353, 83] on div "Embroidery" at bounding box center [354, 84] width 27 height 9
click at [333, 85] on div "Screen Print" at bounding box center [326, 84] width 28 height 9
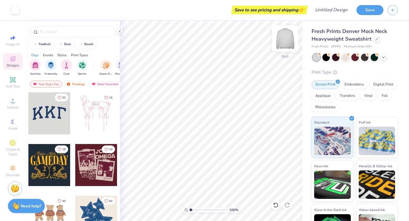
click at [281, 39] on img at bounding box center [285, 38] width 23 height 23
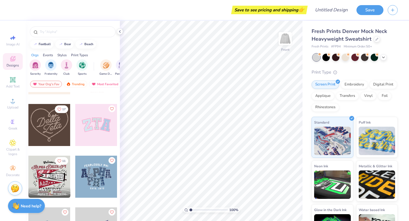
scroll to position [246, 0]
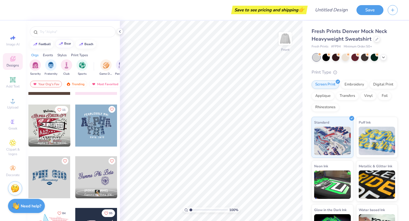
click at [62, 45] on div at bounding box center [61, 44] width 6 height 6
type input "bear"
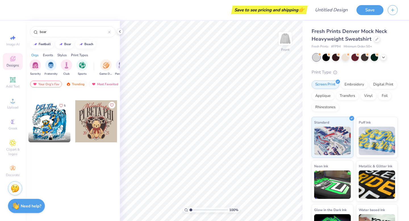
scroll to position [0, 0]
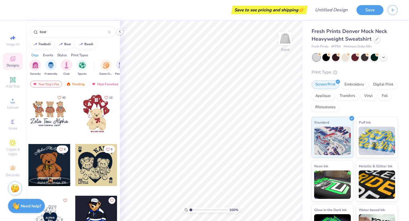
click at [47, 127] on div at bounding box center [49, 113] width 42 height 42
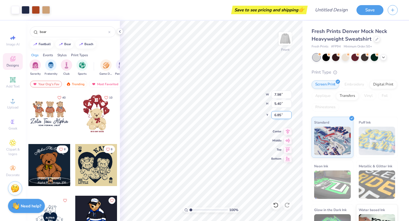
type input "6.85"
drag, startPoint x: 191, startPoint y: 209, endPoint x: 195, endPoint y: 210, distance: 4.3
type input "2.3"
click at [195, 210] on input "range" at bounding box center [208, 209] width 38 height 5
type input "1.36"
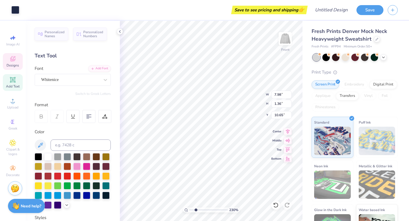
type input "10.61"
type input "13.90"
type textarea "\"
type input "4.49"
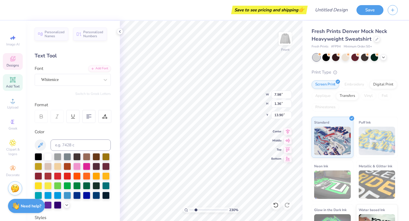
type input "0.28"
type input "11.97"
type textarea "[PERSON_NAME] [PERSON_NAME]"
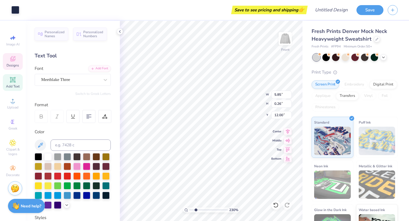
type input "11.99"
type textarea "[PERSON_NAME]"
type input "12.12"
drag, startPoint x: 195, startPoint y: 209, endPoint x: 205, endPoint y: 209, distance: 10.5
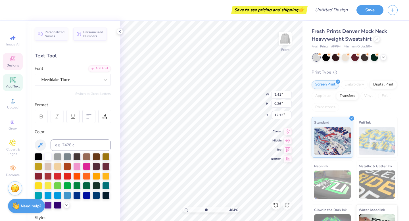
type input "4.9"
click at [205, 209] on input "range" at bounding box center [208, 209] width 38 height 5
type input "10.52"
type input "10.60"
type input "1.91"
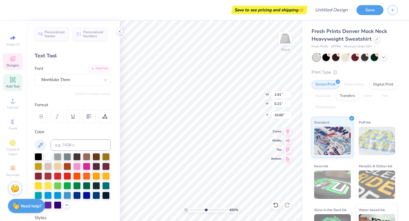
type input "0.21"
type input "10.65"
type input "10.55"
type input "10.68"
click at [166, 92] on li "Copy" at bounding box center [171, 92] width 45 height 11
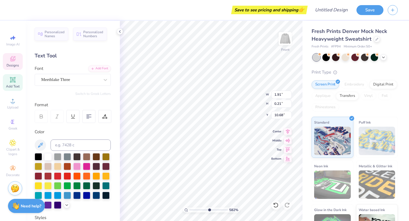
drag, startPoint x: 206, startPoint y: 211, endPoint x: 209, endPoint y: 209, distance: 3.7
type input "5.82"
click at [209, 209] on input "range" at bounding box center [208, 209] width 38 height 5
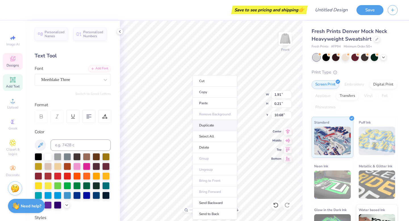
click at [208, 129] on li "Duplicate" at bounding box center [215, 125] width 45 height 11
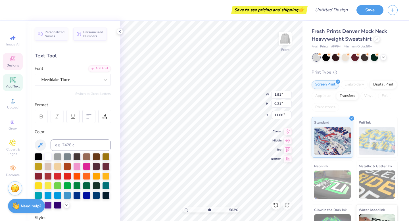
type input "10.68"
type textarea "[PERSON_NAME][GEOGRAPHIC_DATA]"
drag, startPoint x: 209, startPoint y: 209, endPoint x: 198, endPoint y: 209, distance: 11.1
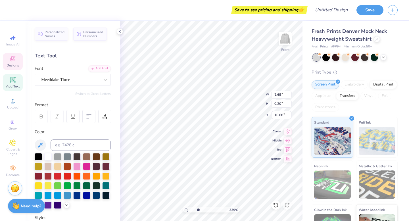
click at [198, 209] on input "range" at bounding box center [208, 209] width 38 height 5
drag, startPoint x: 198, startPoint y: 211, endPoint x: 206, endPoint y: 210, distance: 8.6
type input "5.08"
click at [206, 210] on input "range" at bounding box center [208, 209] width 38 height 5
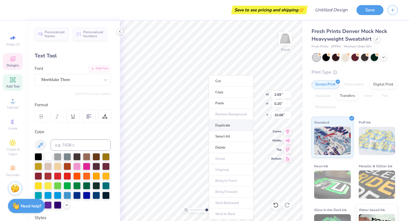
click at [225, 128] on li "Duplicate" at bounding box center [231, 125] width 45 height 11
type input "10.68"
type textarea "[PERSON_NAME][GEOGRAPHIC_DATA]"
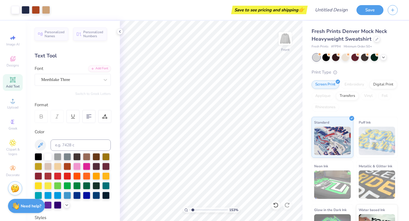
drag, startPoint x: 207, startPoint y: 210, endPoint x: 193, endPoint y: 210, distance: 14.5
click at [193, 210] on input "range" at bounding box center [208, 209] width 38 height 5
drag, startPoint x: 192, startPoint y: 210, endPoint x: 200, endPoint y: 208, distance: 7.6
type input "3.41"
click at [200, 208] on input "range" at bounding box center [208, 209] width 38 height 5
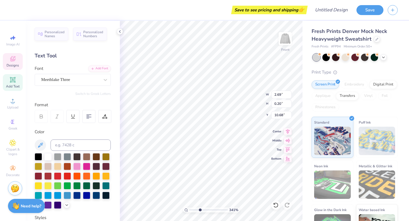
type input "2.69"
type input "0.20"
type input "1.91"
type input "0.21"
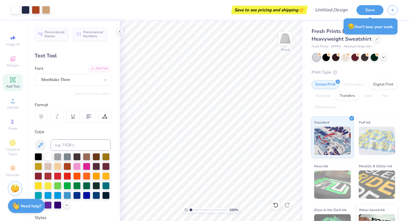
drag, startPoint x: 201, startPoint y: 212, endPoint x: 186, endPoint y: 209, distance: 15.0
type input "1"
click at [189, 209] on input "range" at bounding box center [208, 209] width 38 height 5
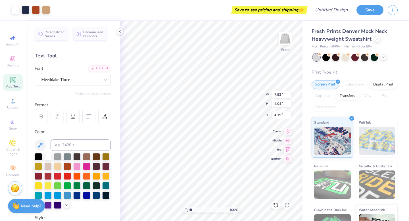
type input "4.19"
click at [192, 209] on input "range" at bounding box center [208, 209] width 38 height 5
drag, startPoint x: 193, startPoint y: 209, endPoint x: 198, endPoint y: 208, distance: 4.9
click at [198, 208] on input "range" at bounding box center [208, 209] width 38 height 5
click at [199, 209] on input "range" at bounding box center [208, 209] width 38 height 5
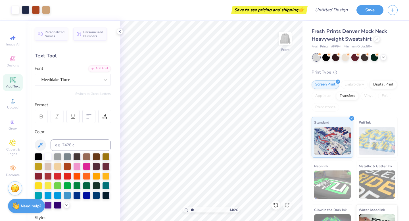
drag, startPoint x: 199, startPoint y: 209, endPoint x: 192, endPoint y: 211, distance: 6.7
type input "1.4"
click at [192, 211] on input "range" at bounding box center [208, 209] width 38 height 5
type input "3.00"
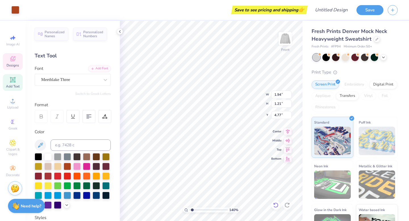
click at [277, 202] on div at bounding box center [275, 205] width 9 height 9
type input "4.34"
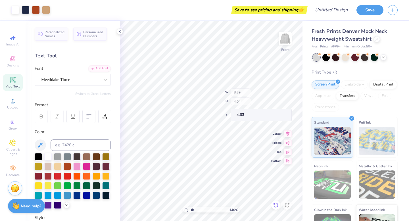
type input "4.63"
click at [285, 38] on img at bounding box center [285, 38] width 23 height 23
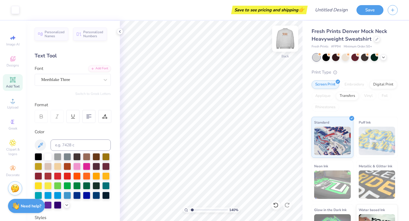
click at [287, 42] on img at bounding box center [285, 38] width 23 height 23
click at [286, 34] on img at bounding box center [285, 38] width 23 height 23
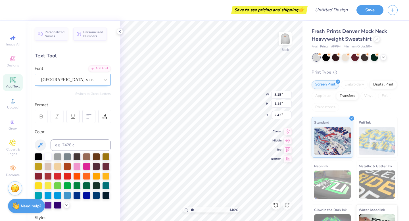
click at [80, 79] on div "[GEOGRAPHIC_DATA]-sans" at bounding box center [71, 79] width 60 height 9
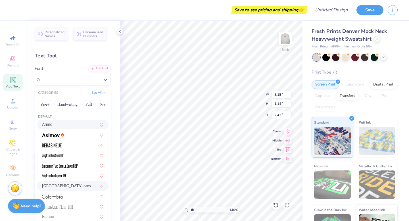
click at [95, 95] on button "See All" at bounding box center [99, 93] width 18 height 6
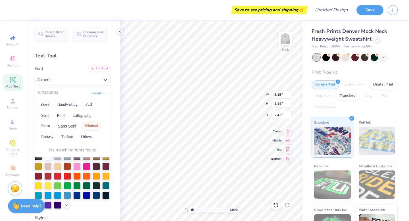
click at [91, 126] on button "Minimal" at bounding box center [91, 126] width 20 height 9
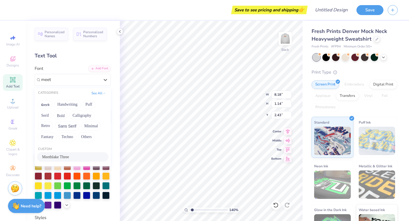
click at [69, 156] on span "Meethlake Three" at bounding box center [55, 157] width 27 height 6
type input "meet"
type input "14.89"
type input "1.27"
type input "2.37"
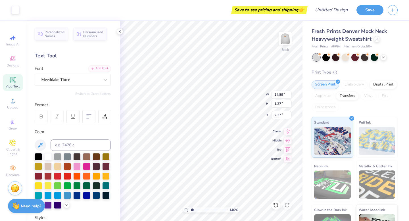
click at [276, 106] on div "140 % Back W 14.89 14.89 " H 1.27 1.27 " Y 2.37 2.37 " Center Middle Top Bottom" at bounding box center [211, 121] width 183 height 200
type input "7.96"
type input "0.68"
type input "2.32"
click at [282, 44] on img at bounding box center [285, 38] width 23 height 23
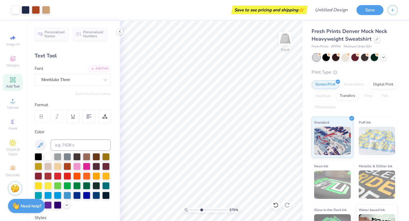
drag, startPoint x: 191, startPoint y: 210, endPoint x: 201, endPoint y: 210, distance: 9.7
type input "3.75"
click at [201, 210] on input "range" at bounding box center [208, 209] width 38 height 5
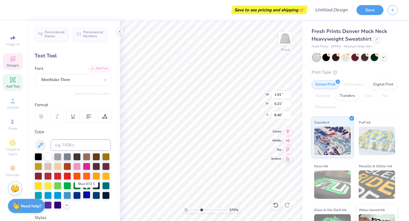
click at [86, 195] on div at bounding box center [86, 194] width 7 height 7
click at [79, 195] on div at bounding box center [76, 194] width 7 height 7
click at [77, 195] on div at bounding box center [76, 194] width 7 height 7
click at [79, 195] on div at bounding box center [76, 194] width 7 height 7
click at [78, 196] on div at bounding box center [76, 194] width 7 height 7
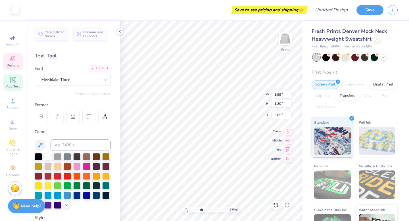
type input "1.09"
type input "0.24"
type input "5.87"
click at [79, 195] on div at bounding box center [76, 194] width 7 height 7
type input "1.82"
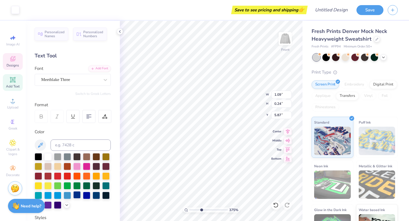
type input "1.13"
type input "5.82"
click at [78, 196] on div at bounding box center [76, 194] width 7 height 7
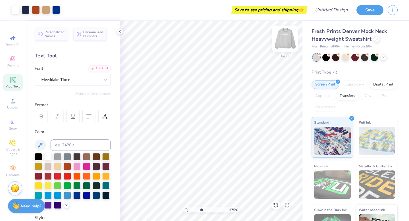
click at [289, 37] on img at bounding box center [285, 38] width 23 height 23
click at [286, 36] on img at bounding box center [285, 38] width 23 height 23
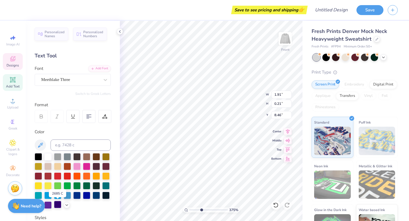
click at [57, 205] on div at bounding box center [57, 204] width 7 height 7
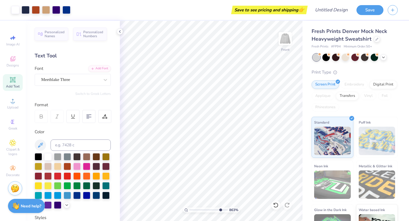
drag, startPoint x: 201, startPoint y: 209, endPoint x: 220, endPoint y: 205, distance: 18.9
click at [220, 207] on input "range" at bounding box center [208, 209] width 38 height 5
type input "8.63"
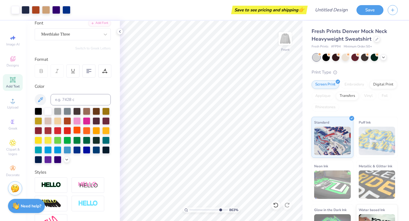
scroll to position [46, 0]
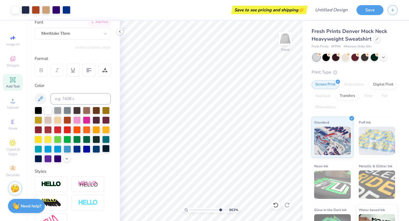
click at [105, 151] on div at bounding box center [105, 148] width 7 height 7
click at [96, 148] on div at bounding box center [96, 148] width 7 height 7
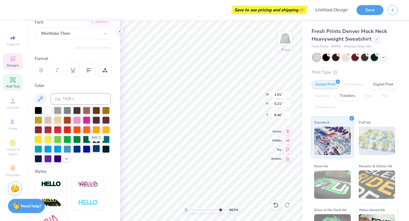
click at [99, 146] on div at bounding box center [96, 148] width 7 height 7
click at [107, 149] on div at bounding box center [105, 148] width 7 height 7
click at [86, 151] on div at bounding box center [86, 148] width 7 height 7
click at [93, 148] on div at bounding box center [96, 148] width 7 height 7
click at [96, 151] on div at bounding box center [96, 148] width 7 height 7
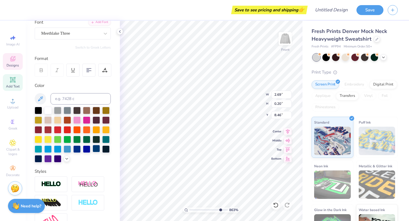
type input "2.48"
click at [98, 150] on div at bounding box center [96, 148] width 7 height 7
drag, startPoint x: 221, startPoint y: 209, endPoint x: 192, endPoint y: 209, distance: 28.7
click at [192, 209] on input "range" at bounding box center [208, 209] width 38 height 5
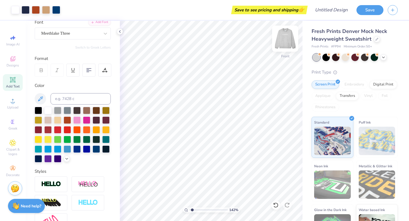
click at [283, 43] on img at bounding box center [285, 38] width 23 height 23
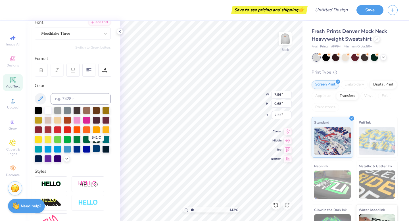
click at [97, 149] on div at bounding box center [96, 148] width 7 height 7
drag, startPoint x: 193, startPoint y: 210, endPoint x: 199, endPoint y: 209, distance: 7.0
click at [199, 209] on input "range" at bounding box center [208, 209] width 38 height 5
click at [285, 40] on img at bounding box center [285, 38] width 23 height 23
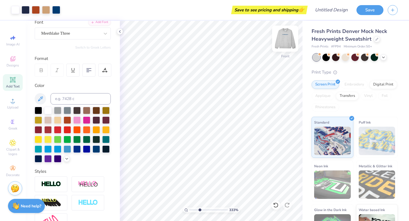
click at [285, 41] on img at bounding box center [285, 38] width 23 height 23
drag, startPoint x: 199, startPoint y: 208, endPoint x: 187, endPoint y: 208, distance: 11.9
click at [189, 208] on input "range" at bounding box center [208, 209] width 38 height 5
click at [288, 38] on img at bounding box center [285, 38] width 23 height 23
type input "1.49"
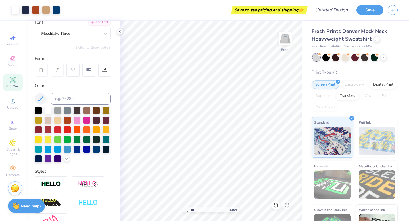
click at [193, 209] on input "range" at bounding box center [208, 209] width 38 height 5
click at [367, 5] on button "Save" at bounding box center [370, 9] width 27 height 10
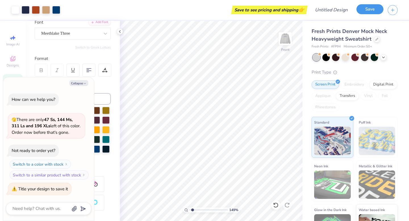
click at [367, 8] on button "Save" at bounding box center [370, 9] width 27 height 10
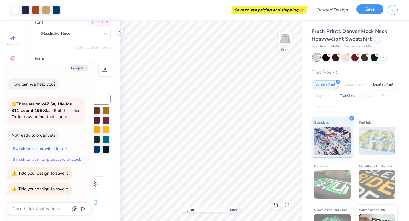
click at [367, 8] on button "Save" at bounding box center [370, 9] width 27 height 10
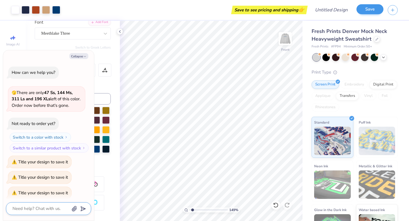
scroll to position [4, 0]
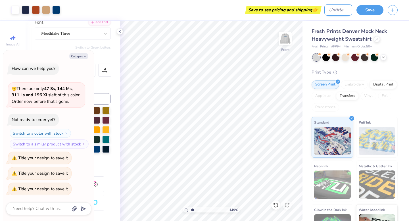
type textarea "x"
click at [329, 11] on input "Design Title" at bounding box center [338, 9] width 28 height 11
type input "j"
type textarea "x"
type input "js"
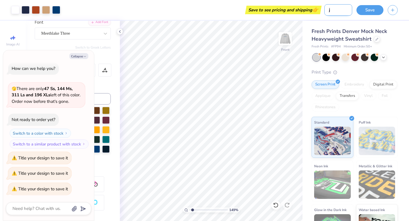
type textarea "x"
type input "jsu"
type textarea "x"
type input "jsu"
type textarea "x"
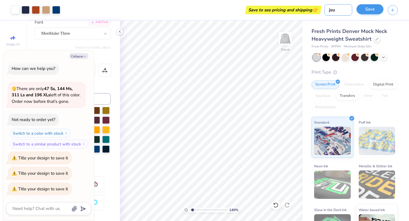
type input "jsu"
click at [375, 12] on button "Save" at bounding box center [370, 9] width 27 height 10
type textarea "x"
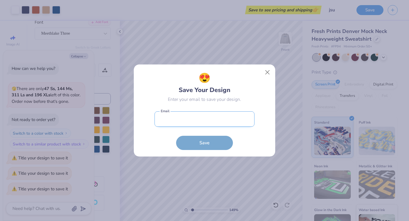
click at [198, 120] on input "email" at bounding box center [205, 119] width 100 height 16
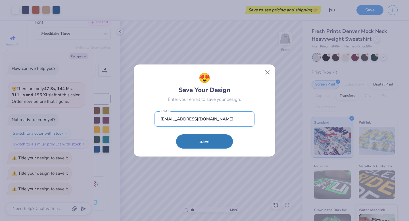
type input "[EMAIL_ADDRESS][DOMAIN_NAME]"
click at [200, 146] on button "Save" at bounding box center [204, 141] width 57 height 14
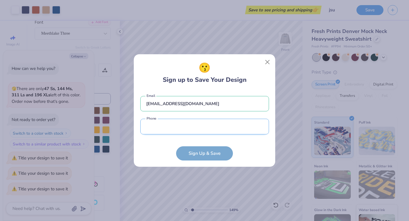
click at [193, 122] on input "tel" at bounding box center [204, 127] width 129 height 16
click at [204, 159] on form "[EMAIL_ADDRESS][DOMAIN_NAME] Email Phone is a required field Phone Sign Up & Sa…" at bounding box center [204, 125] width 129 height 70
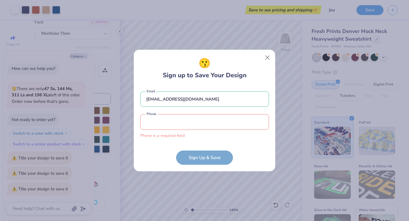
click at [185, 121] on input "tel" at bounding box center [204, 122] width 129 height 16
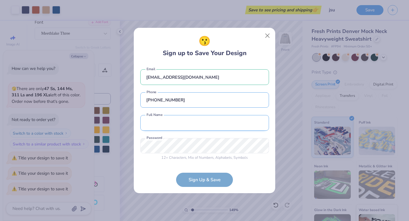
type input "[PHONE_NUMBER]"
click at [184, 126] on input "text" at bounding box center [204, 123] width 129 height 16
type input "[PERSON_NAME]"
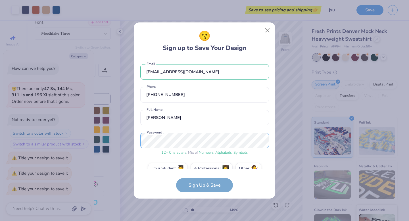
scroll to position [11, 0]
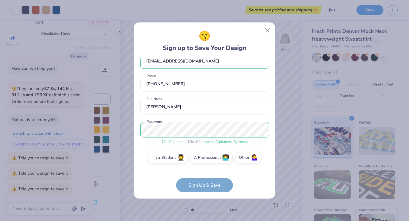
click at [201, 186] on form "[EMAIL_ADDRESS][DOMAIN_NAME] Email [PHONE_NUMBER] Phone [PERSON_NAME] Full Name…" at bounding box center [204, 126] width 129 height 134
click at [214, 186] on form "[EMAIL_ADDRESS][DOMAIN_NAME] Email [PHONE_NUMBER] Phone [PERSON_NAME] Full Name…" at bounding box center [204, 126] width 129 height 134
click at [167, 161] on label "I'm a Student 🧑‍🎓" at bounding box center [168, 156] width 40 height 11
click at [203, 168] on input "I'm a Student 🧑‍🎓" at bounding box center [205, 170] width 4 height 4
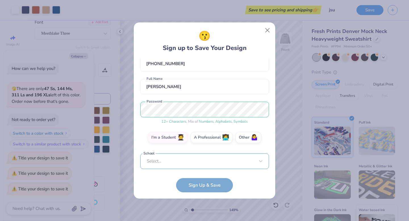
click at [193, 157] on div "Select..." at bounding box center [204, 161] width 129 height 16
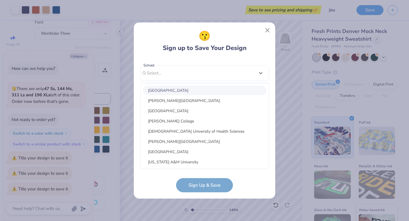
scroll to position [34, 0]
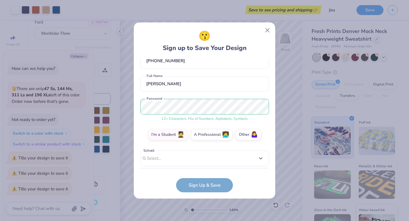
click at [184, 74] on div "[EMAIL_ADDRESS][DOMAIN_NAME] Email [PHONE_NUMBER] Phone [PERSON_NAME] Full Name…" at bounding box center [204, 114] width 129 height 111
click at [240, 134] on label "Other 🤷‍♀️" at bounding box center [248, 133] width 26 height 11
click at [207, 168] on input "Other 🤷‍♀️" at bounding box center [205, 170] width 4 height 4
click at [213, 187] on form "[EMAIL_ADDRESS][DOMAIN_NAME] Email [PHONE_NUMBER] Phone [PERSON_NAME] Full Name…" at bounding box center [204, 126] width 129 height 134
click at [210, 136] on label "A Professional 👩‍💻" at bounding box center [212, 133] width 42 height 11
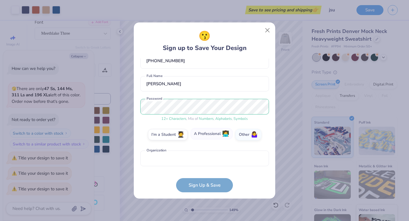
click at [207, 168] on input "A Professional 👩‍💻" at bounding box center [205, 170] width 4 height 4
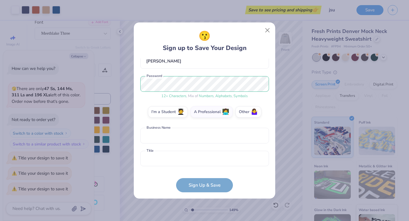
click at [173, 117] on div "I'm a Student 🧑‍🎓 A Professional 👩‍💻 Other 🤷‍♀️" at bounding box center [204, 113] width 129 height 14
click at [173, 111] on label "I'm a Student 🧑‍🎓" at bounding box center [168, 110] width 40 height 11
click at [203, 168] on input "I'm a Student 🧑‍🎓" at bounding box center [205, 170] width 4 height 4
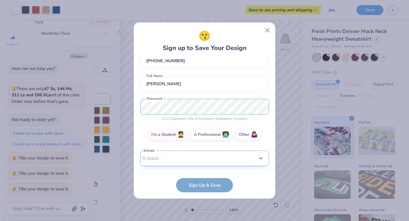
click at [173, 158] on div "option focused, 8 of 30. 30 results available. Use Up and Down to choose option…" at bounding box center [204, 203] width 129 height 104
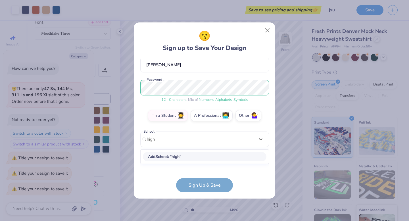
scroll to position [48, 0]
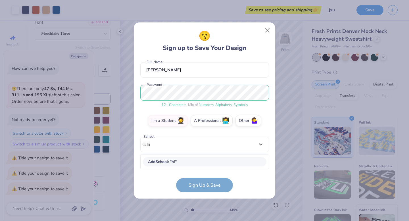
type input "h"
click at [181, 161] on div "[GEOGRAPHIC_DATA]" at bounding box center [205, 161] width 124 height 9
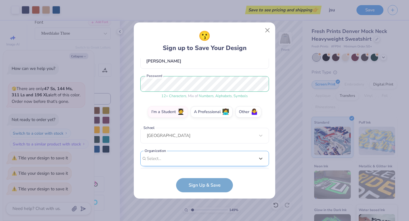
scroll to position [142, 0]
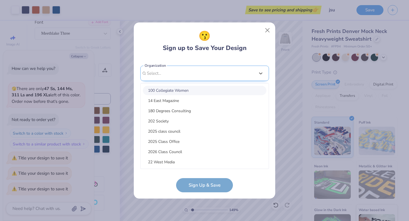
click at [197, 162] on div "option focused, 1 of 15. 15 results available. Use Up and Down to choose option…" at bounding box center [204, 118] width 129 height 104
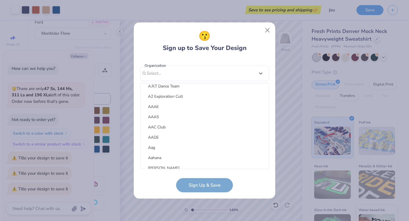
scroll to position [340, 0]
click at [196, 87] on div "Aahana" at bounding box center [205, 87] width 124 height 9
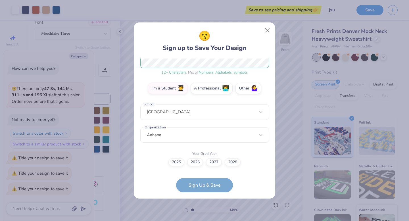
scroll to position [80, 0]
click at [197, 163] on label "2026" at bounding box center [195, 162] width 16 height 8
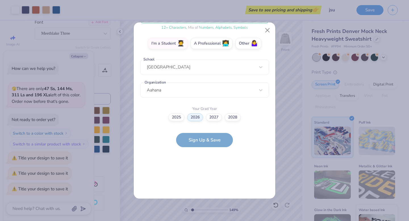
scroll to position [0, 0]
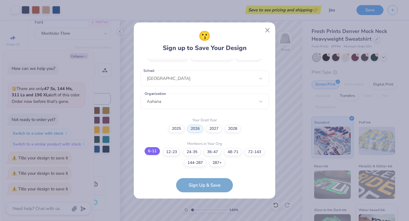
click at [151, 151] on label "6-11" at bounding box center [152, 151] width 15 height 8
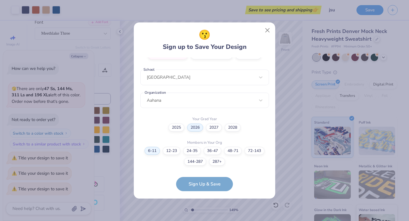
scroll to position [137, 0]
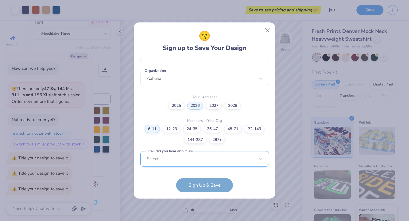
click at [188, 162] on div "Select..." at bounding box center [204, 159] width 129 height 16
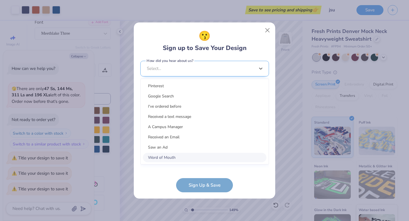
scroll to position [222, 0]
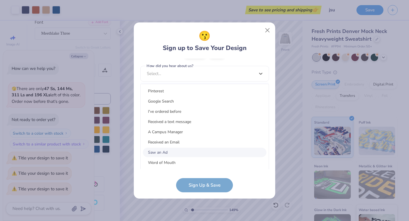
click at [181, 154] on div "Saw an Ad" at bounding box center [205, 152] width 124 height 9
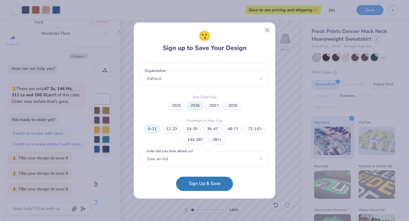
click at [194, 184] on button "Sign Up & Save" at bounding box center [204, 184] width 57 height 14
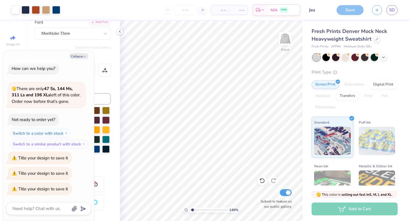
type textarea "x"
drag, startPoint x: 192, startPoint y: 208, endPoint x: 200, endPoint y: 208, distance: 8.2
click at [200, 208] on input "range" at bounding box center [208, 209] width 38 height 5
drag, startPoint x: 201, startPoint y: 210, endPoint x: 195, endPoint y: 210, distance: 6.3
type input "2.13"
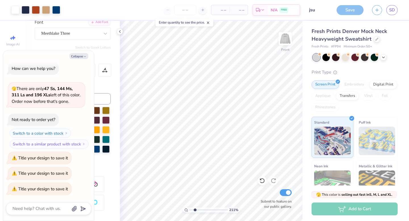
click at [195, 210] on input "range" at bounding box center [208, 209] width 38 height 5
click at [287, 37] on img at bounding box center [285, 38] width 23 height 23
type textarea "x"
drag, startPoint x: 194, startPoint y: 210, endPoint x: 189, endPoint y: 210, distance: 4.8
type input "1"
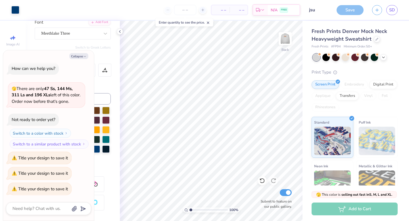
click at [189, 210] on input "range" at bounding box center [208, 209] width 38 height 5
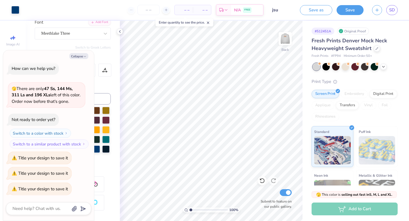
type textarea "x"
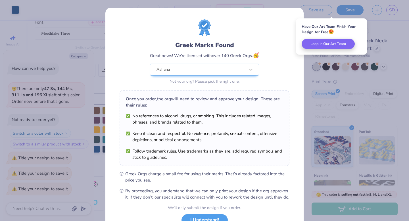
scroll to position [45, 0]
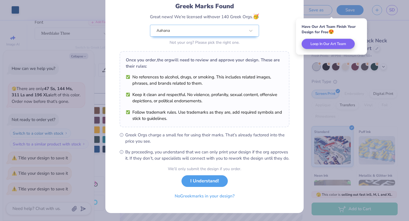
click at [205, 186] on div "We’ll only submit the design if you order. I Understand! No Greek marks in your…" at bounding box center [204, 184] width 73 height 36
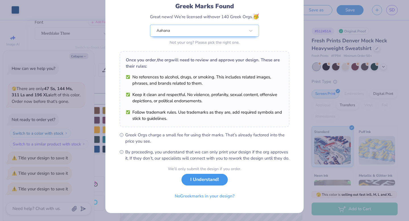
click at [207, 180] on button "I Understand!" at bounding box center [205, 180] width 46 height 12
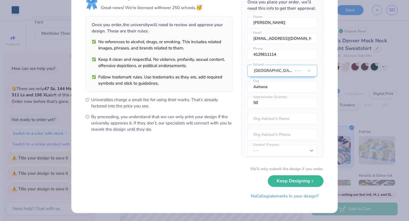
scroll to position [0, 0]
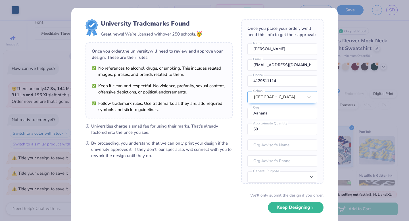
click at [337, 57] on div "University Trademarks Found Great news! We’re licensed with over 250 schools. 🥳…" at bounding box center [204, 124] width 266 height 232
click at [355, 56] on div "University Trademarks Found Great news! We’re licensed with over 250 schools. 🥳…" at bounding box center [204, 110] width 409 height 221
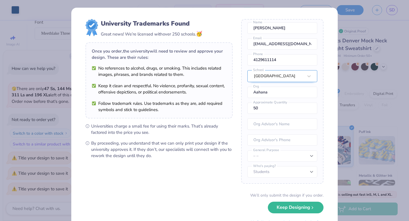
click at [298, 82] on div "[GEOGRAPHIC_DATA]" at bounding box center [282, 76] width 70 height 12
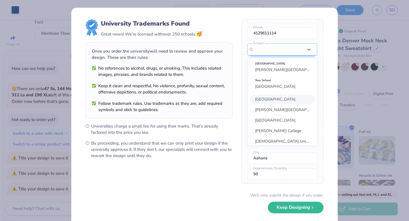
scroll to position [25, 0]
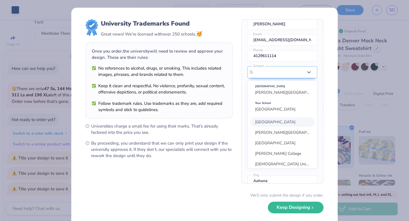
click at [304, 46] on div "Once you place your order, we’ll need this info to get their approval: [PERSON_…" at bounding box center [282, 101] width 82 height 165
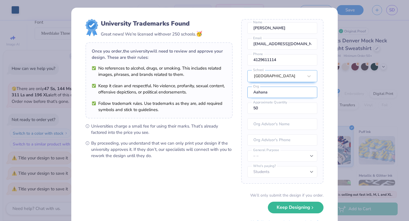
click at [297, 94] on input "Aahana" at bounding box center [282, 92] width 70 height 11
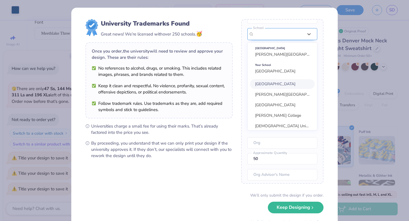
click at [289, 77] on div "option focused, 1 of 105. 105 results available. Use Up and Down to choose opti…" at bounding box center [282, 79] width 70 height 102
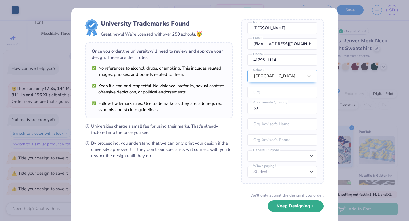
click at [288, 209] on button "Keep Designing" at bounding box center [296, 206] width 56 height 12
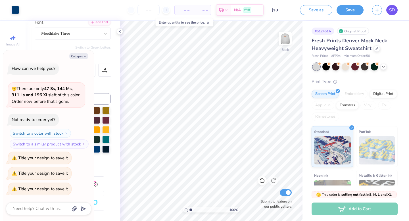
click at [392, 10] on span "SD" at bounding box center [392, 10] width 6 height 7
click at [386, 14] on div "SD" at bounding box center [391, 10] width 11 height 10
click at [389, 13] on link "SD" at bounding box center [391, 10] width 11 height 10
click at [285, 34] on img at bounding box center [285, 38] width 23 height 23
click at [391, 7] on span "SD" at bounding box center [392, 10] width 6 height 7
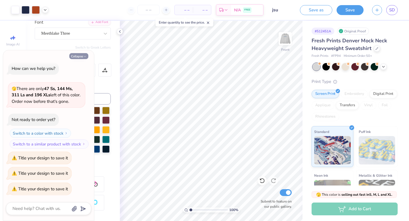
click at [83, 56] on button "Collapse" at bounding box center [78, 56] width 19 height 6
type textarea "x"
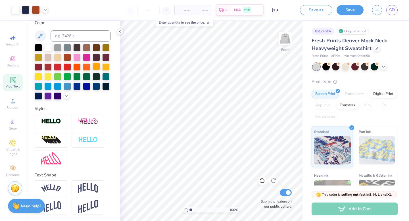
scroll to position [0, 0]
